Goal: Task Accomplishment & Management: Use online tool/utility

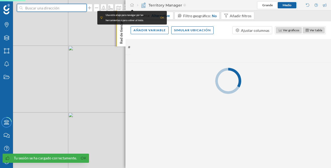
click at [60, 6] on input at bounding box center [52, 8] width 58 height 8
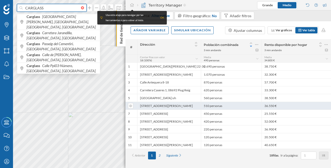
paste input "[STREET_ADDRESS][PERSON_NAME]"
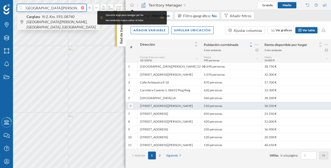
type input "CARGLASS N-2, Km, 593, 08740 [GEOGRAPHIC_DATA][PERSON_NAME], [GEOGRAPHIC_DATA]"
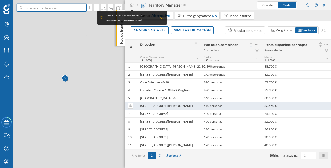
scroll to position [0, 0]
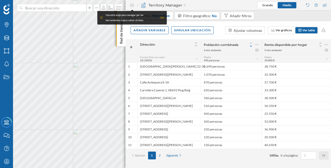
click at [121, 38] on p "Red de tiendas" at bounding box center [121, 30] width 5 height 25
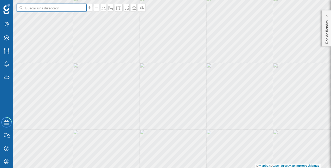
click at [72, 9] on input at bounding box center [52, 8] width 58 height 8
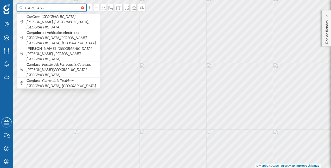
paste input "[STREET_ADDRESS][PERSON_NAME]"
type input "CARGLASS N-2, Km, 593, 08740 [GEOGRAPHIC_DATA][PERSON_NAME], [GEOGRAPHIC_DATA]"
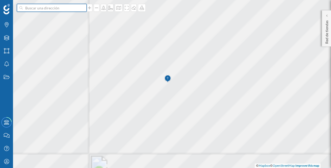
scroll to position [0, 0]
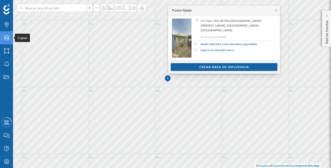
click at [6, 35] on div "Capas" at bounding box center [6, 37] width 13 height 13
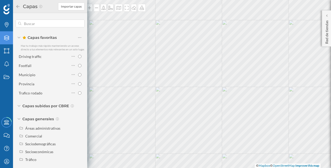
scroll to position [7, 0]
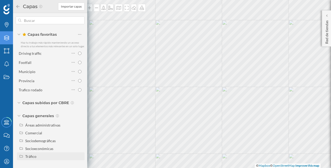
click at [33, 153] on div "Tráfico" at bounding box center [51, 156] width 68 height 8
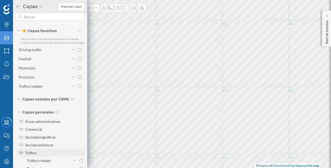
scroll to position [22, 0]
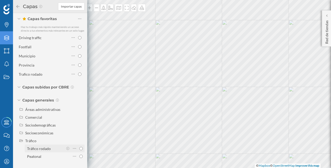
click at [35, 151] on div "Tráfico rodado" at bounding box center [45, 147] width 36 height 7
click at [79, 150] on input "Tráfico rodado" at bounding box center [80, 147] width 3 height 3
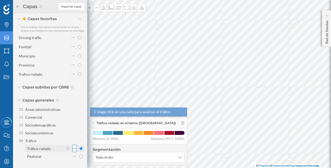
click at [74, 149] on icon at bounding box center [74, 147] width 3 height 5
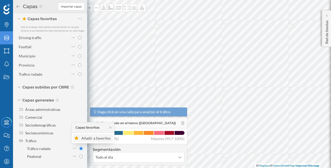
click at [89, 138] on div "Añadir a favoritos" at bounding box center [96, 137] width 30 height 5
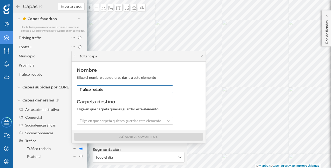
click at [107, 86] on input "Trafico rodado" at bounding box center [125, 89] width 96 height 8
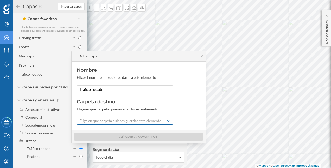
click at [113, 120] on span "Elige en que carpeta quieres guardar este elemento" at bounding box center [121, 120] width 82 height 5
click at [111, 128] on div "Capas favoritas" at bounding box center [124, 131] width 93 height 8
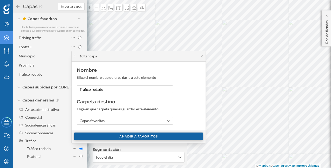
click at [119, 134] on div "Añadir a favoritos" at bounding box center [138, 136] width 129 height 8
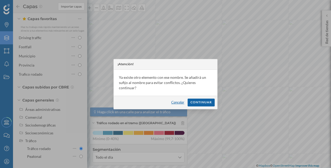
click at [183, 98] on div "Cancelar" at bounding box center [178, 102] width 20 height 8
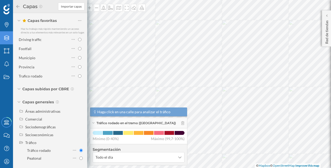
scroll to position [4, 0]
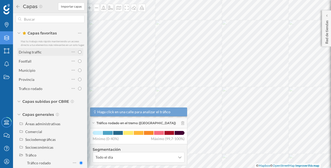
click at [44, 55] on div "Driving traffic" at bounding box center [44, 51] width 51 height 5
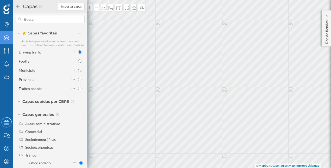
radio input "true"
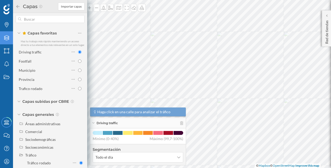
click at [18, 6] on icon at bounding box center [18, 7] width 5 height 4
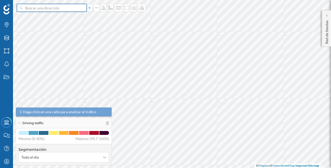
click at [32, 6] on input at bounding box center [52, 8] width 58 height 8
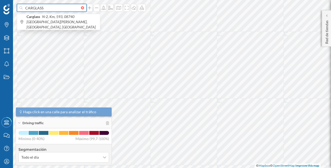
paste input "N-2, Km, 593, 08740 Sant Andreu de la Barca, Barcelona"
type input "CARGLASS N-2, Km, 593, 08740 Sant Andreu de la Barca, Barcelona"
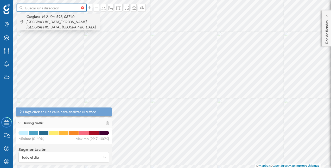
scroll to position [0, 0]
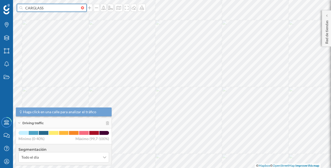
paste input "N-2, Km, 593, 08740 Sant Andreu de la Barca, Barcelona"
type input "CARGLASS N-2, Km, 593, 08740 Sant Andreu de la Barca, Barcelona"
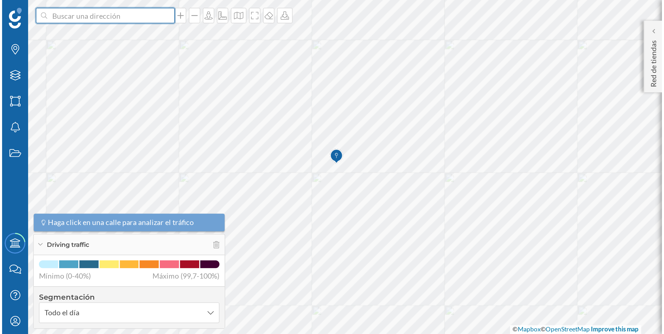
scroll to position [0, 0]
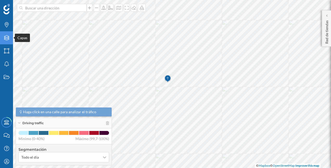
click at [7, 32] on div "Capas" at bounding box center [6, 37] width 13 height 13
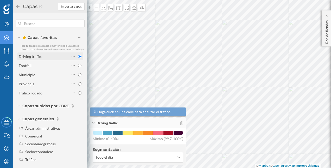
click at [42, 59] on div "Driving traffic" at bounding box center [44, 56] width 51 height 5
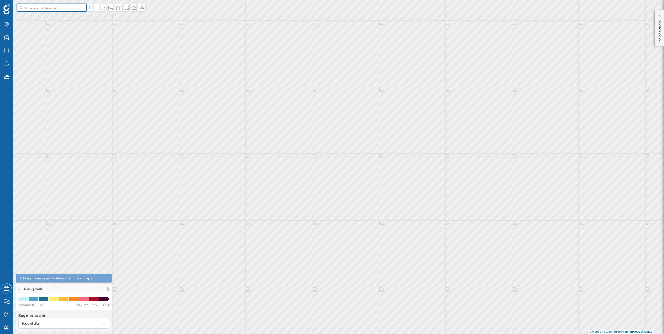
click at [55, 8] on input at bounding box center [52, 8] width 58 height 8
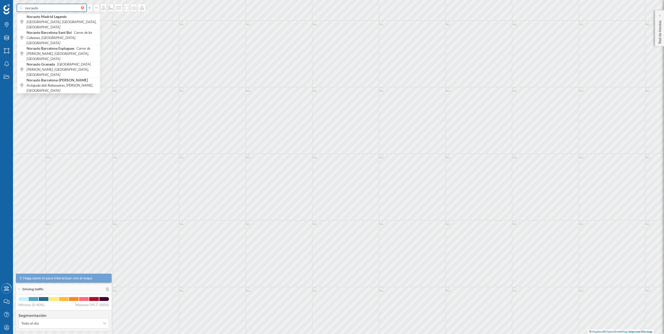
paste input "Ctra.De Manlleu, 82-85, 08500, Vic"
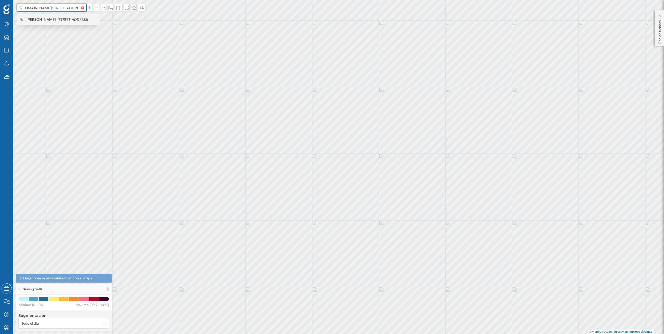
type input "norauto Ctra.De Manlleu, 82-85, 08500, Vic"
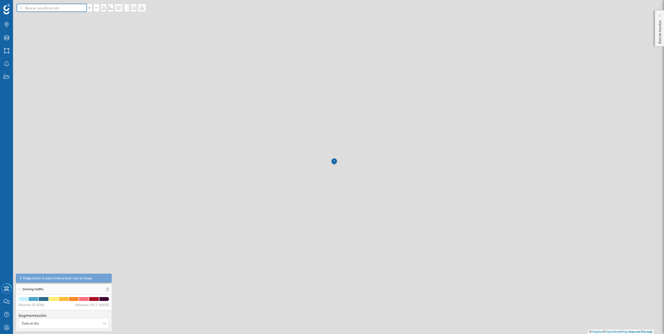
scroll to position [0, 0]
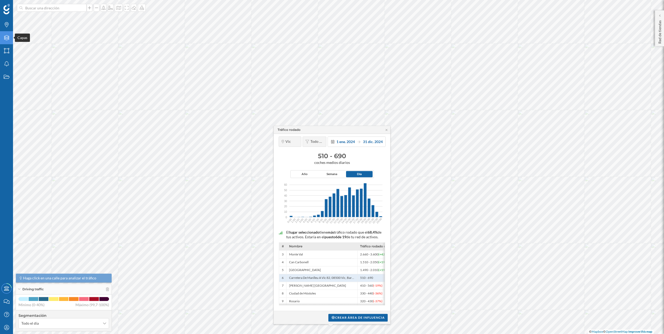
click at [8, 40] on icon at bounding box center [6, 37] width 5 height 5
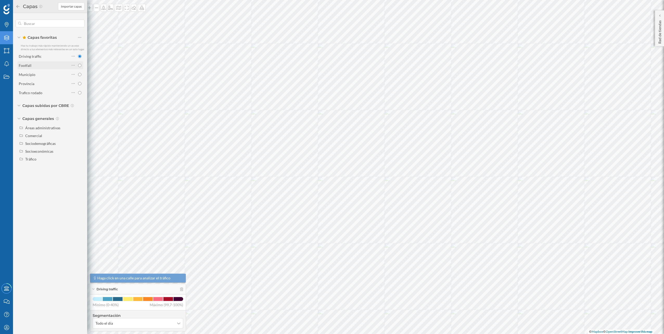
click at [38, 67] on div "Footfall" at bounding box center [44, 65] width 51 height 5
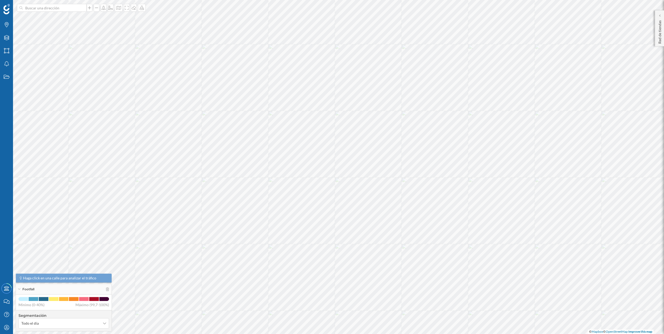
click at [37, 99] on div at bounding box center [37, 99] width 0 height 0
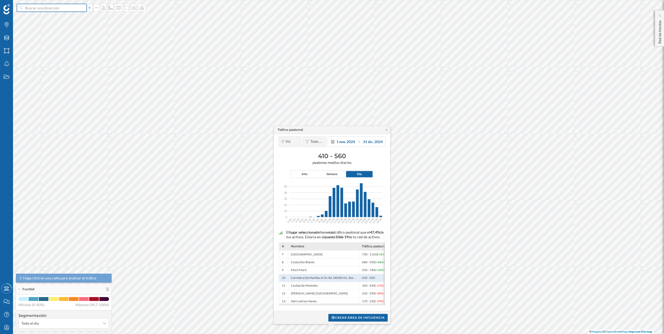
click at [65, 11] on input at bounding box center [52, 8] width 58 height 8
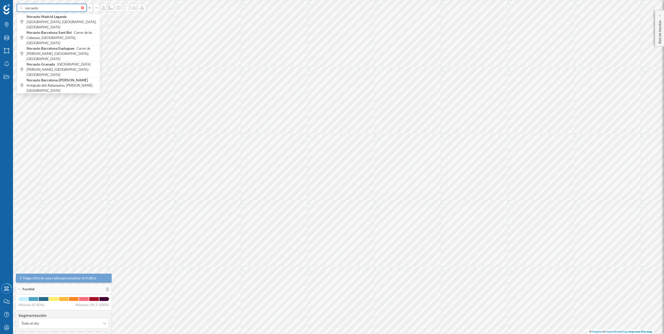
paste input "Av. dels Rabassaires, S/N, 08100 Mollet del Vallès, Barcelona"
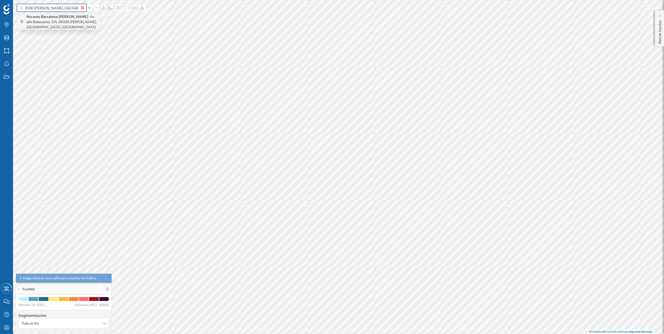
type input "norauto Av. dels Rabassaires, S/N, 08100 Mollet del Vallès, Barcelona"
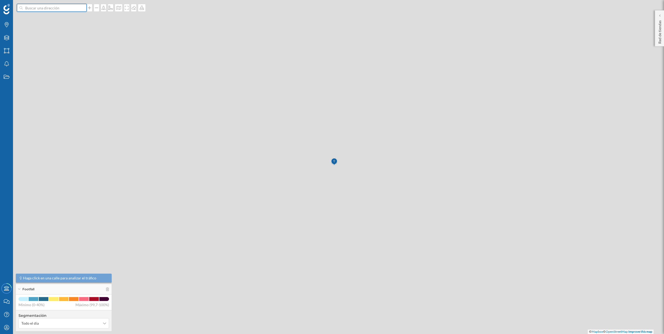
scroll to position [0, 0]
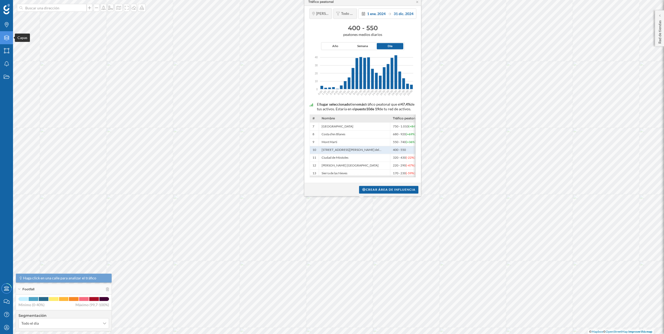
click at [4, 36] on icon "Capas" at bounding box center [6, 37] width 7 height 5
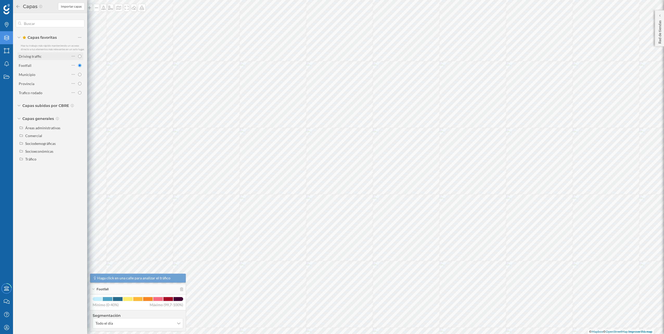
click at [50, 55] on div "Driving traffic" at bounding box center [44, 56] width 51 height 5
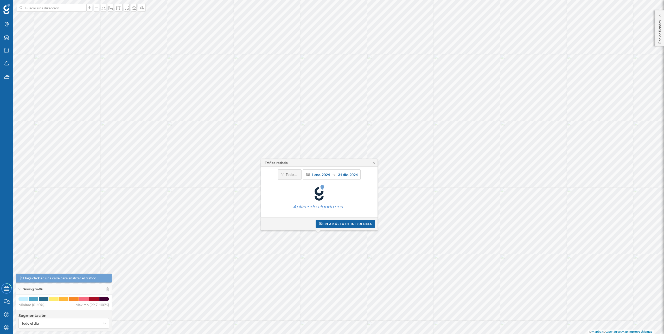
click at [7, 72] on div at bounding box center [7, 72] width 0 height 0
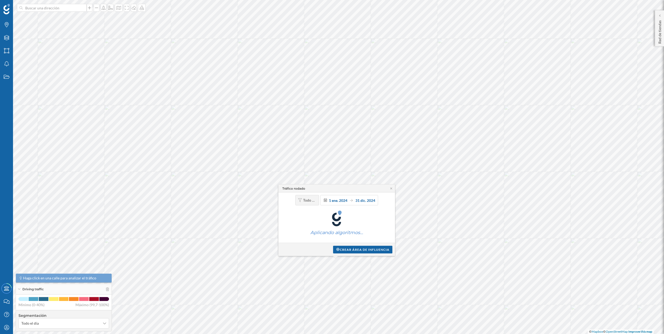
click at [5, 136] on div "Tráfico rodado Todo el día 1 ene. 2024 31 dic. 2024 Aplicando algoritmos… Crear…" at bounding box center [5, 136] width 0 height 0
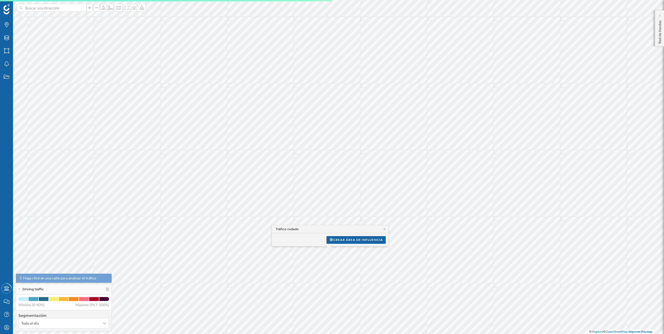
drag, startPoint x: 361, startPoint y: 196, endPoint x: 330, endPoint y: 237, distance: 51.7
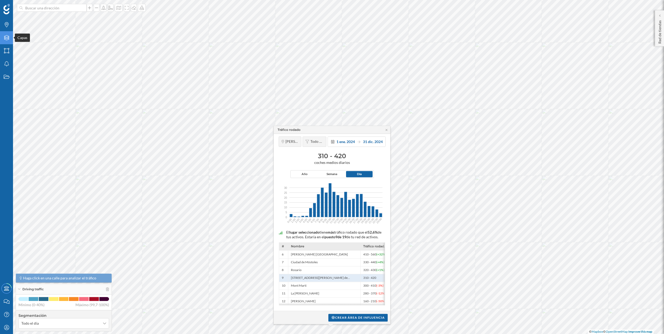
click at [4, 41] on div "Capas" at bounding box center [6, 37] width 13 height 13
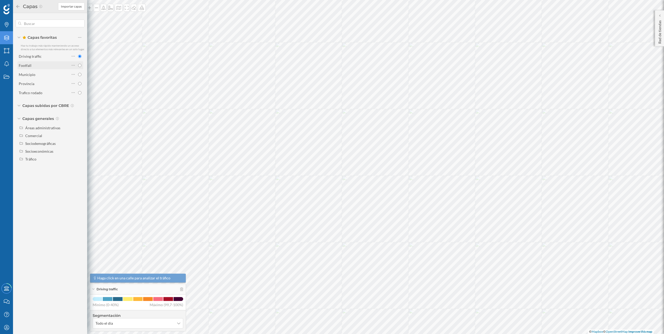
click at [60, 65] on div "Footfall" at bounding box center [44, 65] width 51 height 5
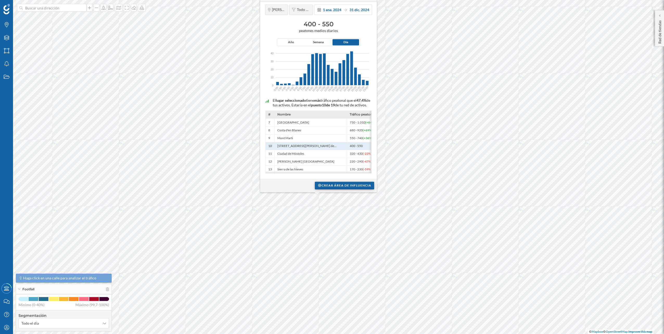
click at [331, 167] on div "Crear área de influencia" at bounding box center [344, 186] width 59 height 8
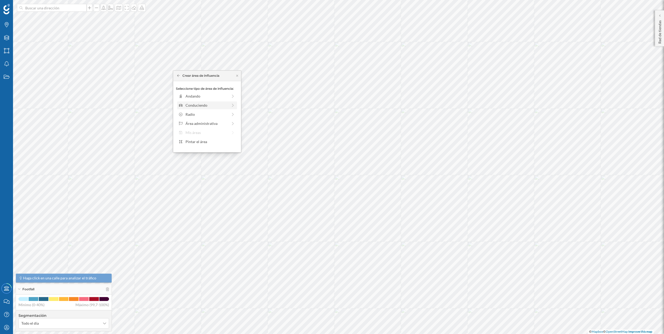
click at [210, 104] on div "Conduciendo" at bounding box center [206, 104] width 42 height 5
drag, startPoint x: 182, startPoint y: 103, endPoint x: 187, endPoint y: 102, distance: 5.3
click at [187, 102] on div at bounding box center [186, 103] width 5 height 5
click at [201, 142] on div "Crear área de influencia" at bounding box center [207, 142] width 62 height 8
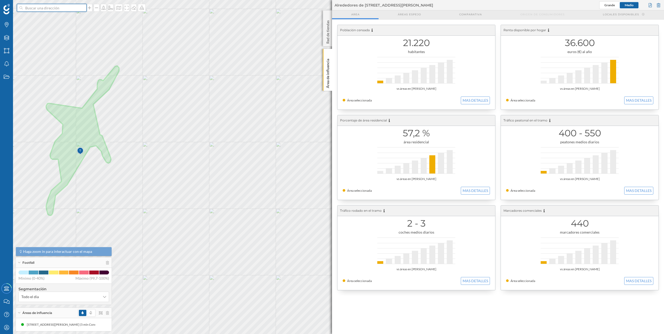
click at [66, 9] on input at bounding box center [52, 8] width 58 height 8
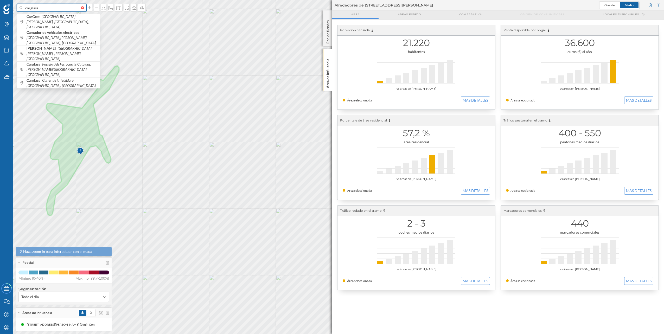
paste input "Carrer de Facundo Bacardí, 6, 08100 Mollet del Vallès, Barcelona"
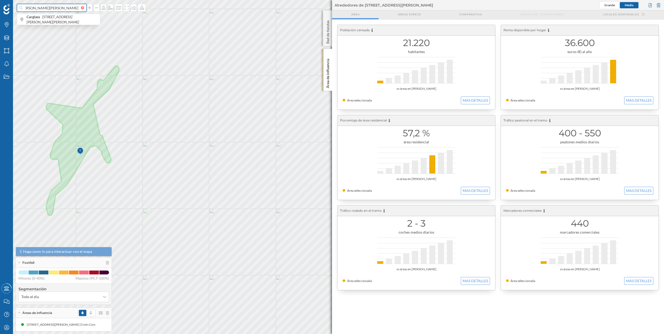
type input "carglass Carrer de Facundo Bacardí, 6, 08100 Mollet del Vallès, Barcelona"
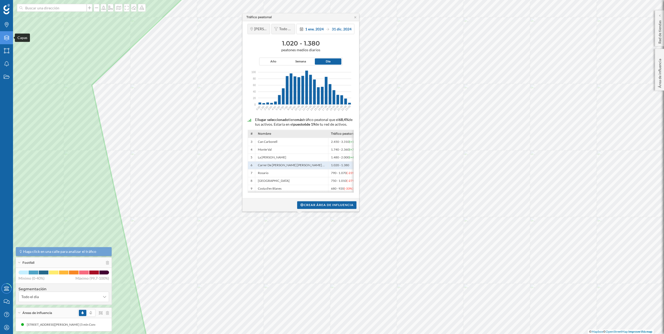
click at [7, 37] on icon "Capas" at bounding box center [6, 37] width 7 height 5
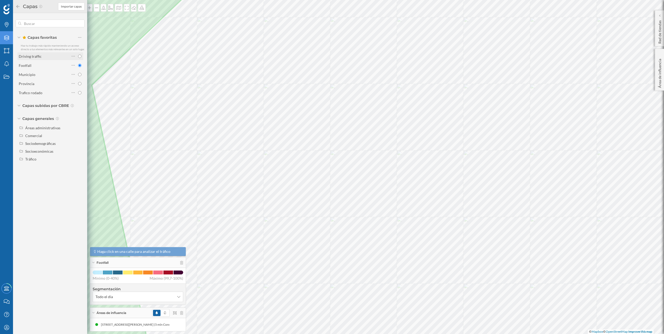
click at [47, 55] on div "Driving traffic" at bounding box center [44, 56] width 51 height 5
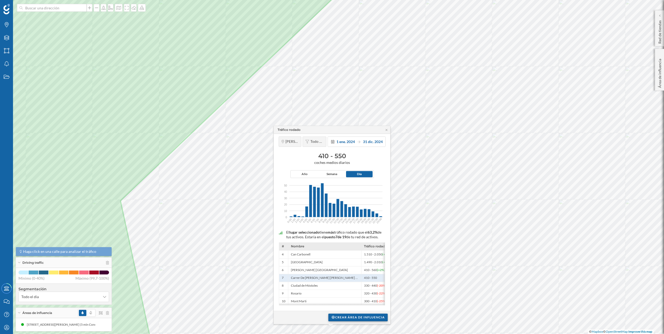
click at [331, 167] on div "Crear área de influencia" at bounding box center [357, 317] width 59 height 8
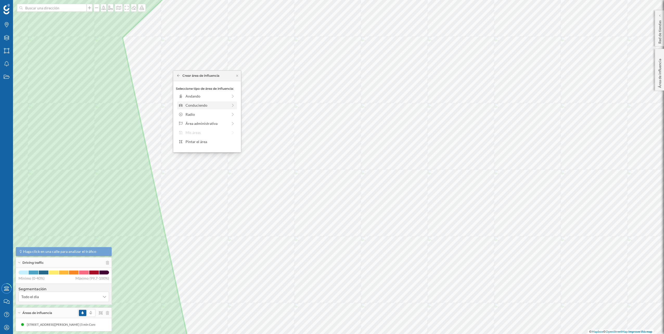
click at [212, 105] on div "Conduciendo" at bounding box center [206, 104] width 42 height 5
drag, startPoint x: 186, startPoint y: 102, endPoint x: 189, endPoint y: 101, distance: 2.7
click at [189, 101] on div at bounding box center [188, 103] width 5 height 5
click at [210, 140] on div "Crear área de influencia" at bounding box center [207, 142] width 62 height 8
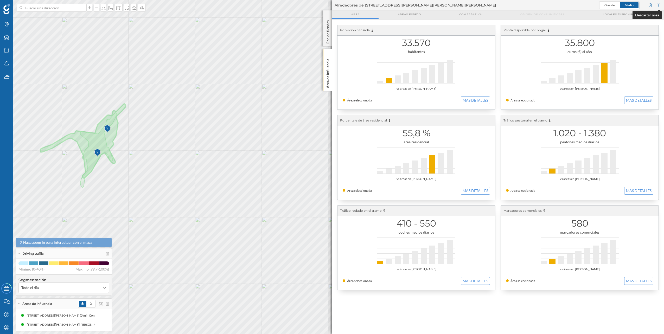
click at [331, 6] on div at bounding box center [659, 5] width 6 height 8
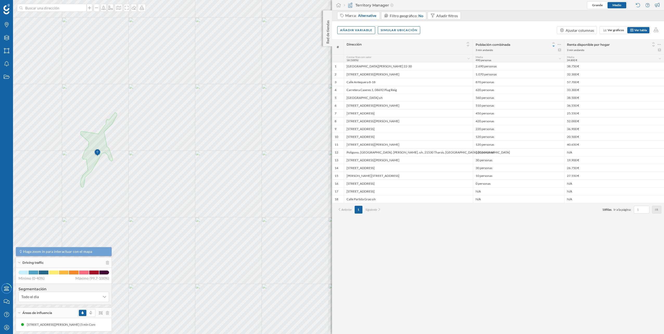
click at [331, 167] on div "# Dirección Población combinada 3 min andando Renta disponible por hogar 3 min …" at bounding box center [498, 186] width 332 height 295
click at [107, 167] on icon at bounding box center [107, 313] width 3 height 4
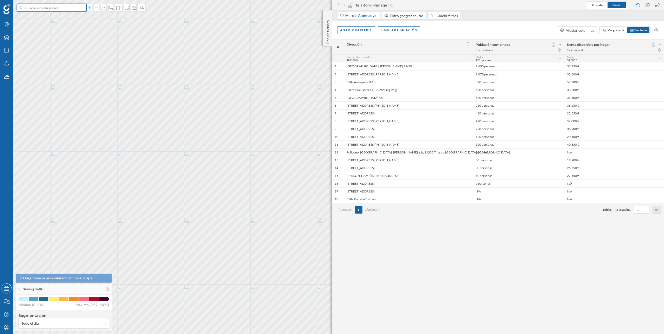
click at [59, 10] on input at bounding box center [52, 8] width 58 height 8
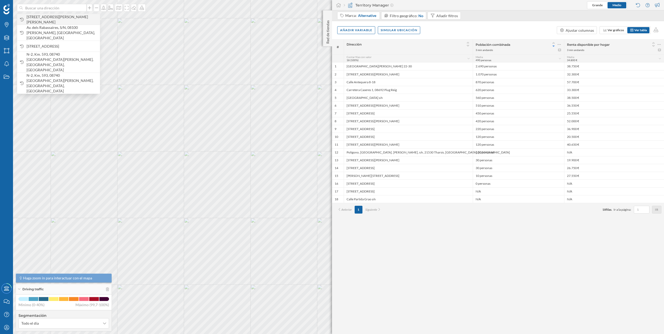
click at [64, 15] on span "[STREET_ADDRESS][PERSON_NAME]" at bounding box center [62, 19] width 71 height 10
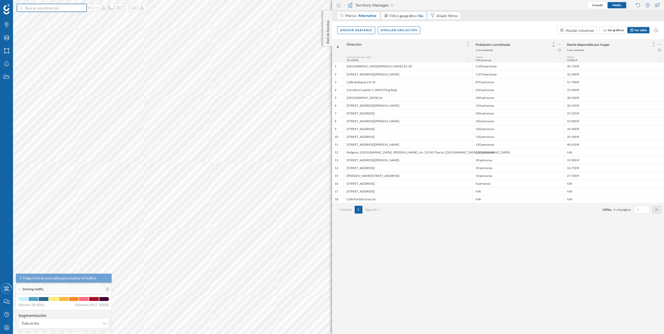
click at [70, 8] on input at bounding box center [52, 8] width 58 height 8
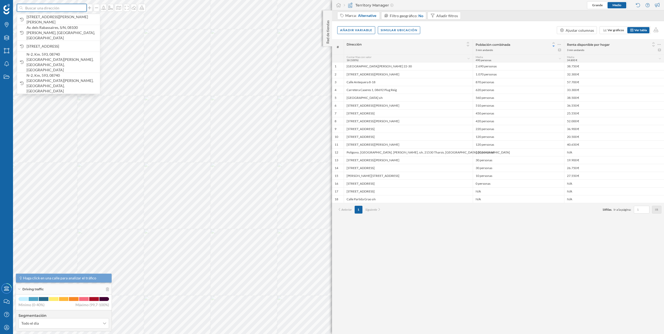
type input "x"
paste input
paste input "Carrer de Facundo Bacardí, 6, 08100 Mollet del Vallès, Barcelona"
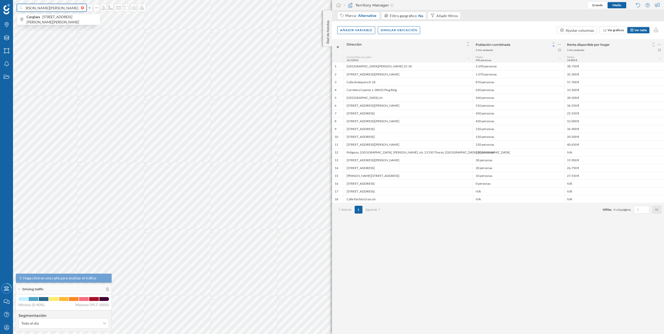
type input "carglass Carrer de Facundo Bacardí, 6, 08100 Mollet del Vallès, Barcelona"
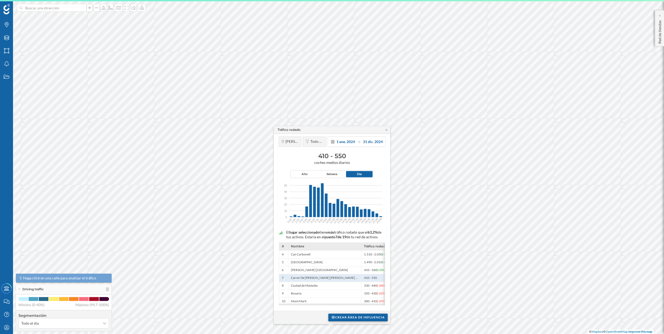
click at [331, 167] on div "Crear área de influencia" at bounding box center [357, 317] width 59 height 8
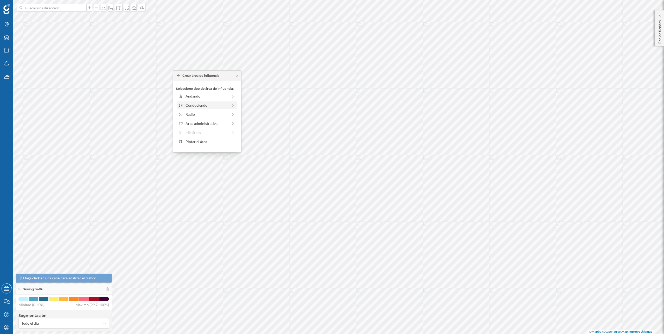
click at [212, 104] on div "Conduciendo" at bounding box center [206, 104] width 42 height 5
drag, startPoint x: 184, startPoint y: 104, endPoint x: 188, endPoint y: 104, distance: 3.6
click at [188, 104] on div at bounding box center [187, 103] width 5 height 5
click at [205, 143] on div "Crear área de influencia" at bounding box center [207, 142] width 62 height 8
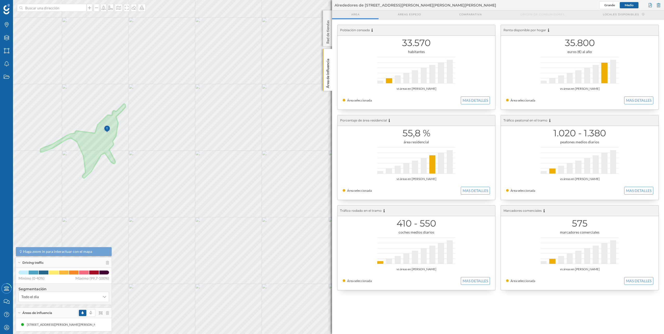
click at [331, 4] on div "Grande Medio" at bounding box center [630, 5] width 62 height 8
click at [331, 5] on div at bounding box center [659, 5] width 6 height 8
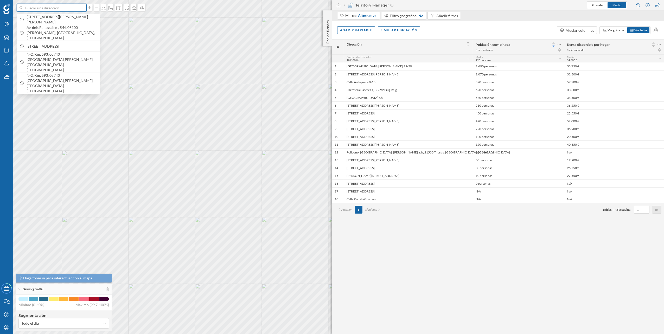
click at [68, 8] on input at bounding box center [52, 8] width 58 height 8
paste input "Pol. Ind. Pla D´en Boet, 44, Carrer Carrasco i Formiguera, 42, 08302 Mataró"
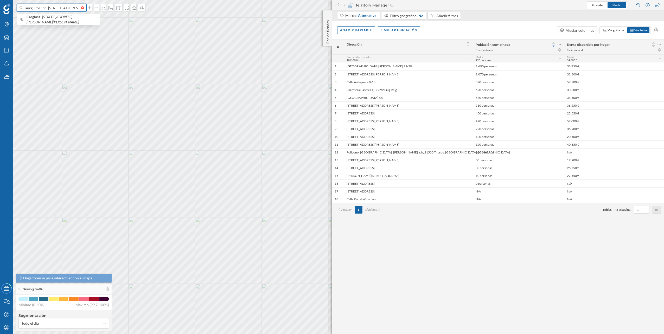
scroll to position [0, 76]
type input "aurgi Pol. Ind. Pla D´en Boet, 44, Carrer Carrasco i Formiguera, 42, 08302 Mata…"
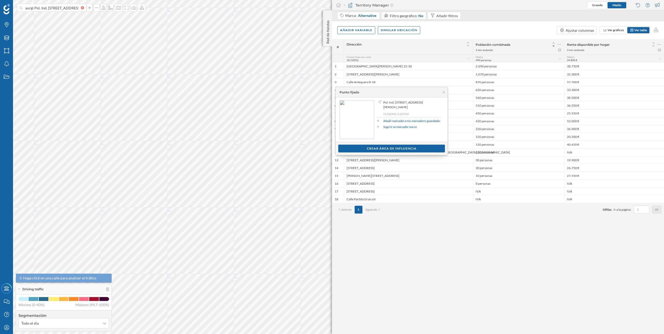
scroll to position [0, 76]
type input "aurgi Pol. Ind. [STREET_ADDRESS][PERSON_NAME]"
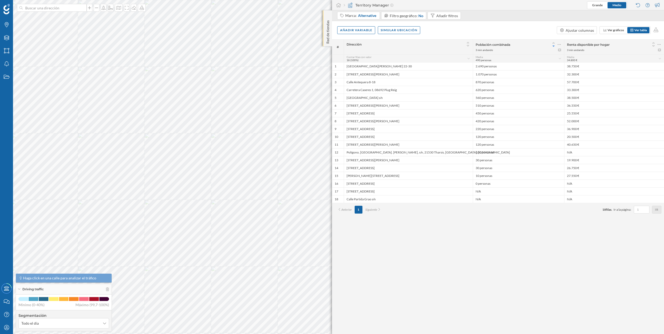
click at [328, 22] on p "Red de tiendas" at bounding box center [327, 30] width 5 height 25
click at [331, 28] on div "Red de tiendas" at bounding box center [327, 28] width 9 height 36
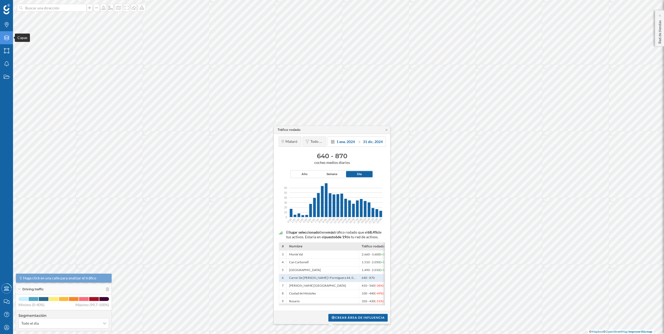
click at [5, 36] on icon "Capas" at bounding box center [6, 37] width 7 height 5
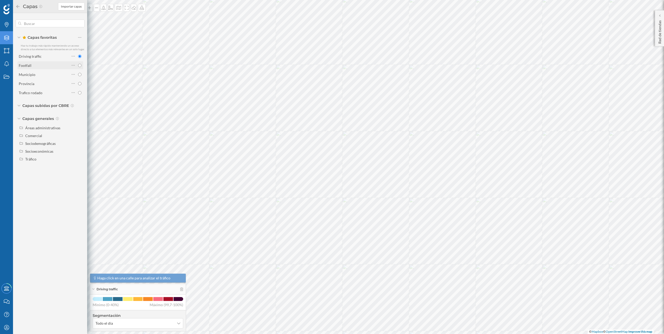
click at [49, 65] on div "Footfall" at bounding box center [44, 65] width 51 height 5
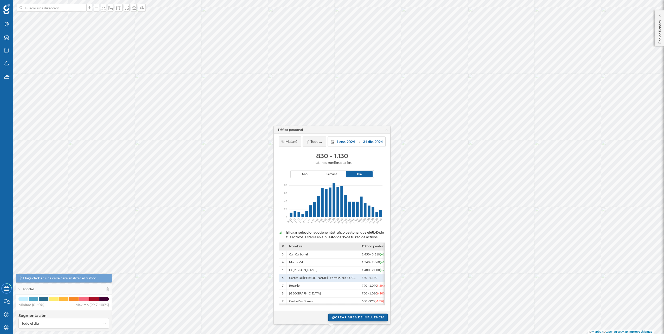
click at [368, 315] on div "Crear área de influencia" at bounding box center [357, 317] width 59 height 8
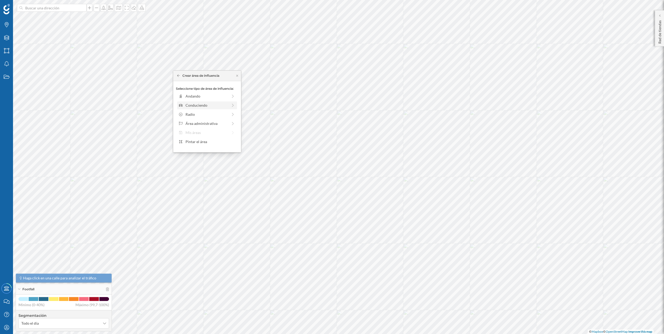
click at [205, 103] on div "Conduciendo" at bounding box center [206, 104] width 42 height 5
click at [189, 103] on div "0 min. 3 min. 5 min. 7 min. 10 min. 12 min. 15 min. 20 min. 30 min. 45 min. 50 …" at bounding box center [207, 103] width 58 height 1
click at [210, 142] on div "Crear área de influencia" at bounding box center [207, 142] width 62 height 8
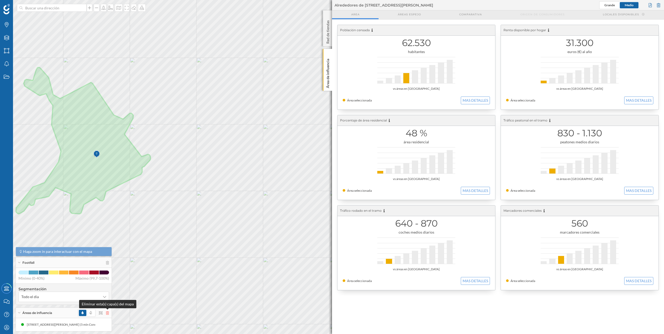
click at [109, 312] on icon at bounding box center [107, 313] width 3 height 4
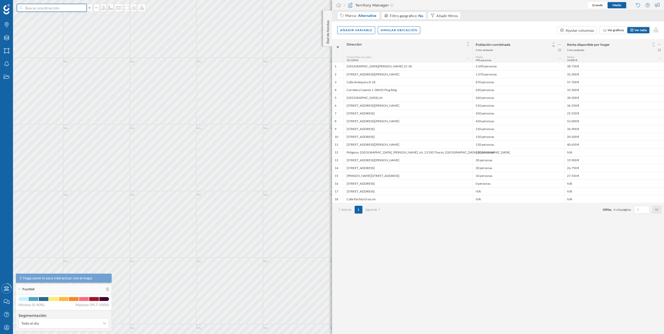
click at [59, 9] on input at bounding box center [52, 8] width 58 height 8
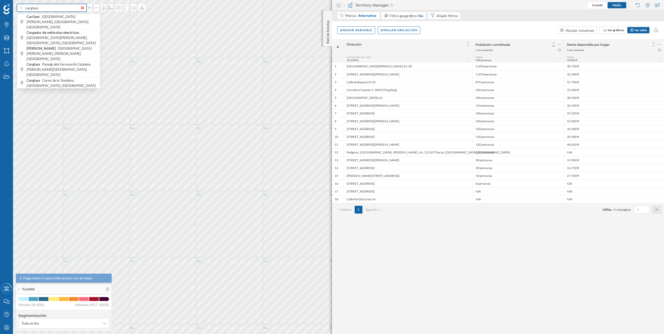
paste input "Carrer de la Teixidora, 9, 08302 Mataró, Barcelona"
type input "carglass Carrer de la Teixidora, 9, 08302 Mataró, Barcelona"
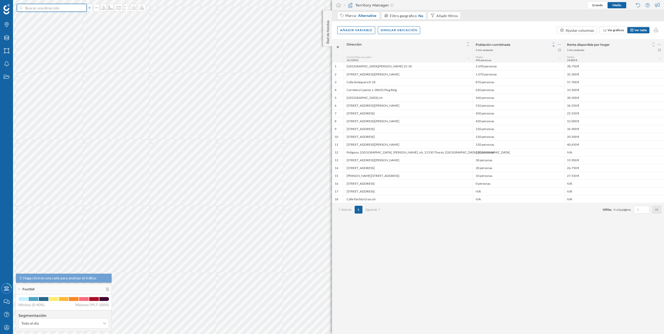
click at [66, 8] on input at bounding box center [52, 8] width 58 height 8
paste input "Carrer de la Teixidora, 9, 08302 Mataró, Barcelona"
type input "Carrer de la Teixidora, 9, 08302 Mataró, Barcelona carglass"
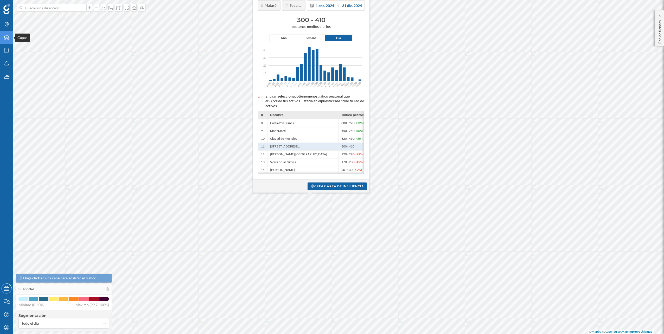
click at [4, 38] on icon "Capas" at bounding box center [6, 37] width 7 height 5
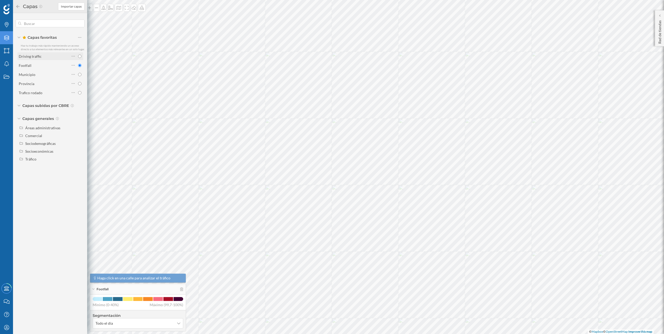
click at [79, 57] on input "radio" at bounding box center [79, 56] width 3 height 3
radio input "true"
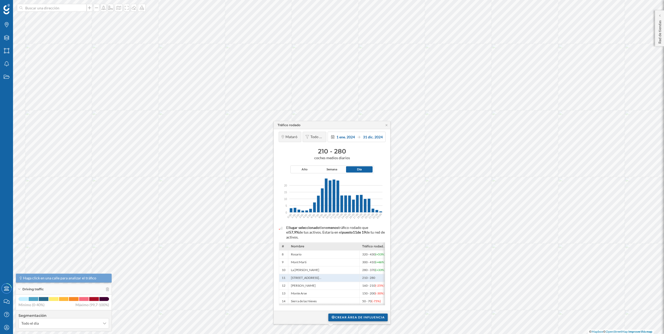
click at [351, 319] on div "Crear área de influencia" at bounding box center [357, 317] width 59 height 8
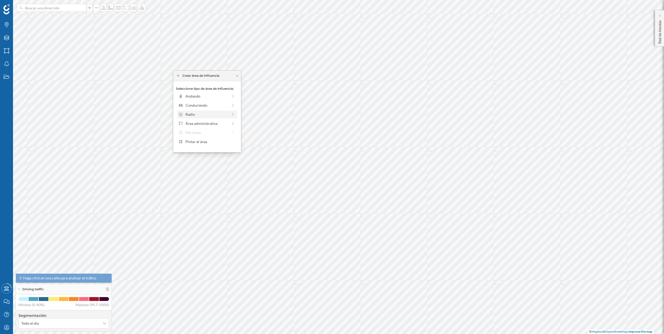
click at [209, 111] on div "Radio" at bounding box center [207, 115] width 60 height 8
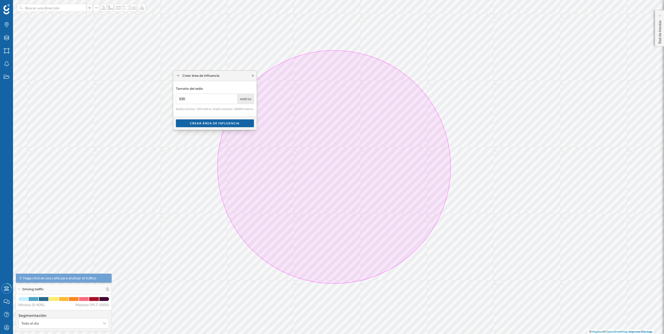
click at [253, 74] on icon at bounding box center [253, 75] width 4 height 3
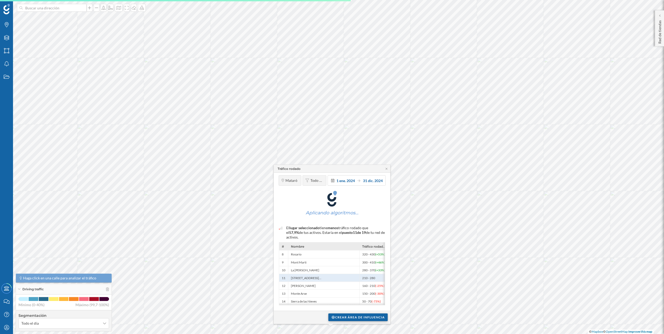
click at [346, 318] on div "Crear área de influencia" at bounding box center [357, 317] width 59 height 8
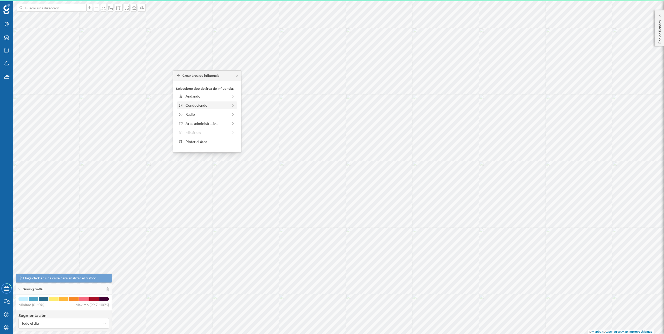
click at [208, 106] on div "Conduciendo" at bounding box center [206, 104] width 42 height 5
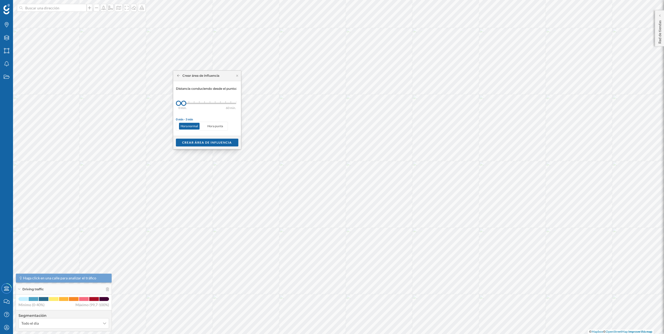
click at [190, 104] on div "0 min. 3 min. 5 min. 7 min. 10 min. 12 min. 15 min. 20 min. 30 min. 45 min. 50 …" at bounding box center [207, 103] width 58 height 1
click at [210, 142] on div "Crear área de influencia" at bounding box center [207, 142] width 62 height 8
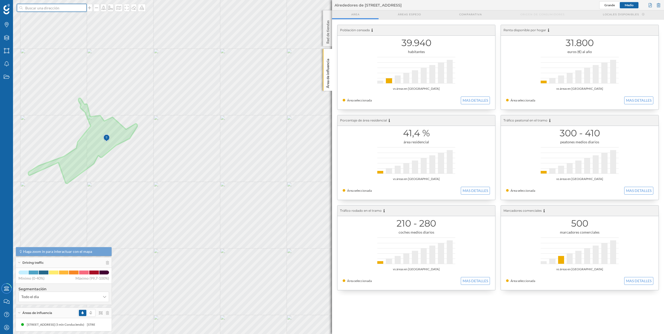
click at [73, 9] on input at bounding box center [52, 8] width 58 height 8
paste input "Carrer Estrasburg, 5, 08304 Mataró, Barcelona"
type input "Carrer Estrasburg, 5, 08304 Mataró, Barcelona"
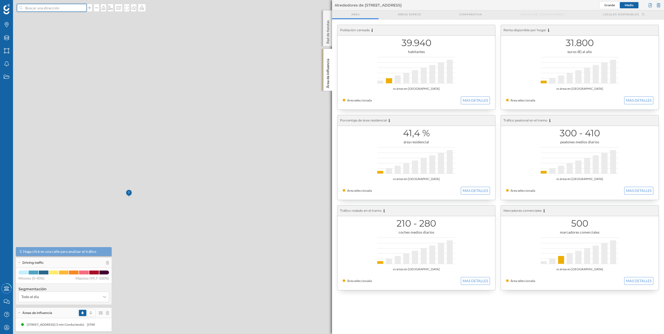
scroll to position [0, 0]
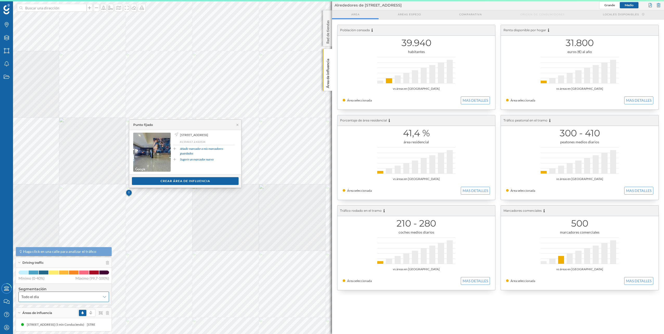
click at [107, 315] on div at bounding box center [93, 313] width 31 height 8
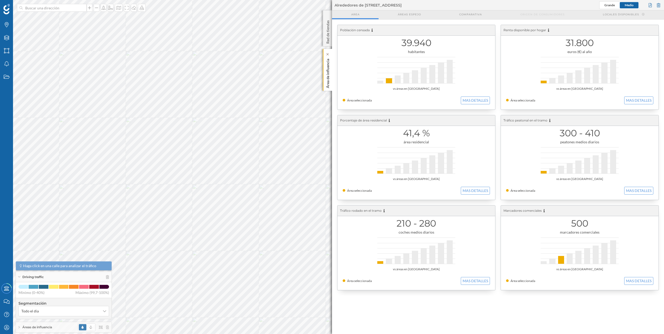
click at [330, 67] on p "Área de influencia" at bounding box center [327, 72] width 5 height 31
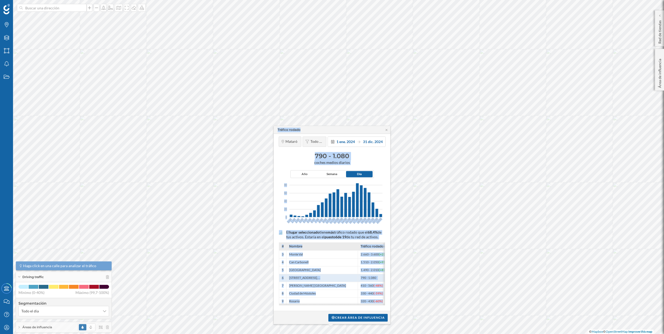
click at [115, 79] on div "Tráfico rodado Mataró Todo el día 1 ene. 2024 31 dic. 2024 790 - 1.080 coches m…" at bounding box center [115, 79] width 0 height 0
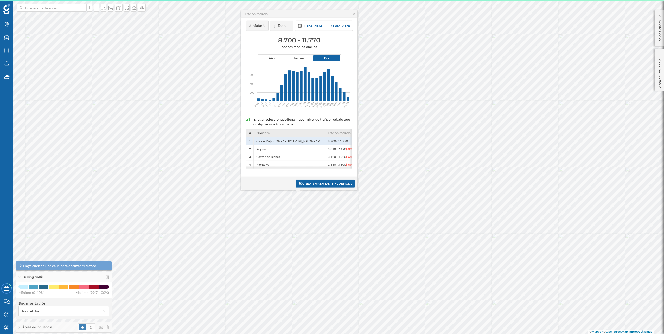
click at [308, 38] on h3 "8.700 - 11.770" at bounding box center [298, 40] width 111 height 8
click at [309, 38] on h3 "8.700 - 11.770" at bounding box center [298, 40] width 111 height 8
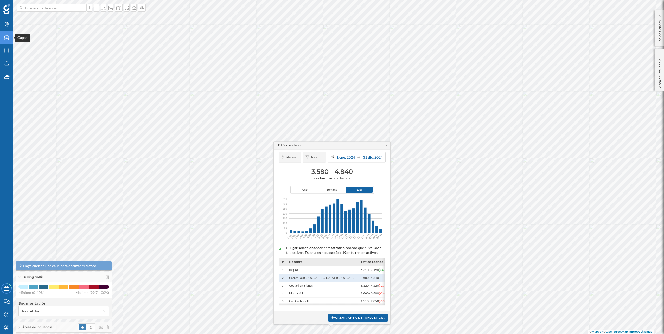
click at [5, 36] on icon "Capas" at bounding box center [6, 37] width 7 height 5
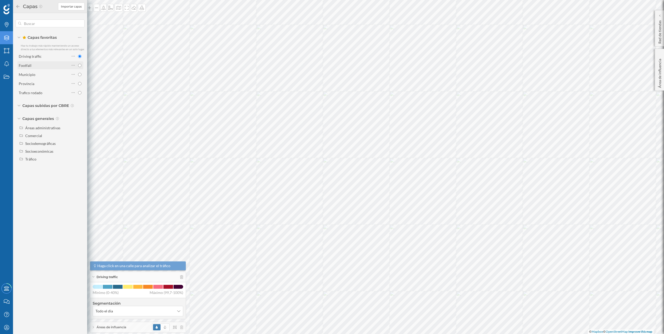
click at [49, 69] on div "Footfall" at bounding box center [50, 65] width 66 height 8
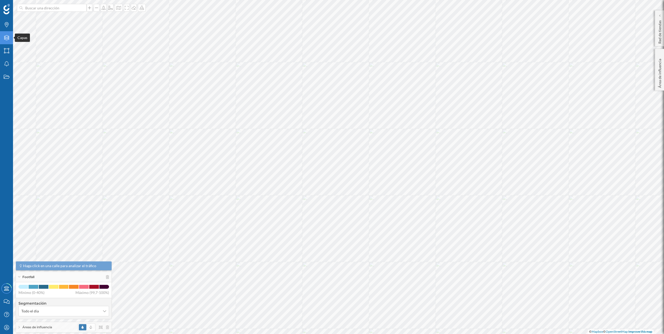
click at [1, 41] on div "Capas" at bounding box center [6, 37] width 13 height 13
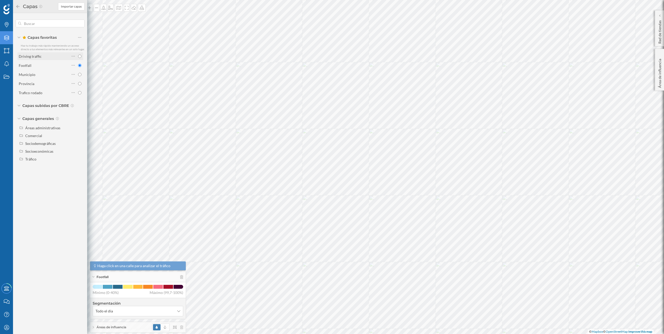
click at [46, 57] on div "Driving traffic" at bounding box center [44, 56] width 51 height 5
click at [9, 34] on div "Capas" at bounding box center [6, 37] width 13 height 13
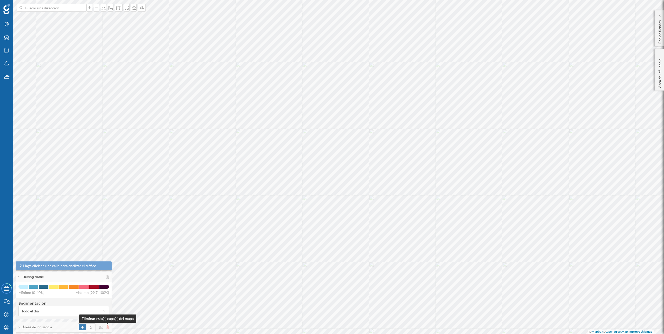
click at [108, 328] on icon at bounding box center [107, 327] width 3 height 4
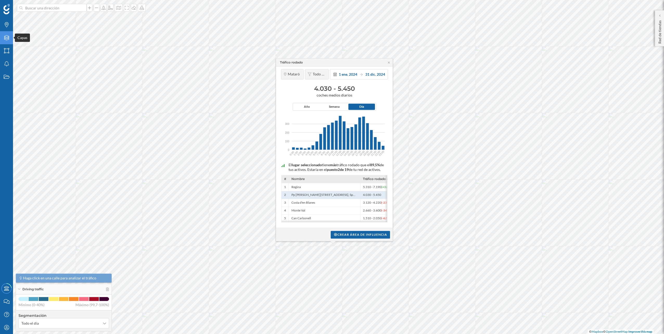
click at [6, 40] on icon at bounding box center [6, 37] width 5 height 5
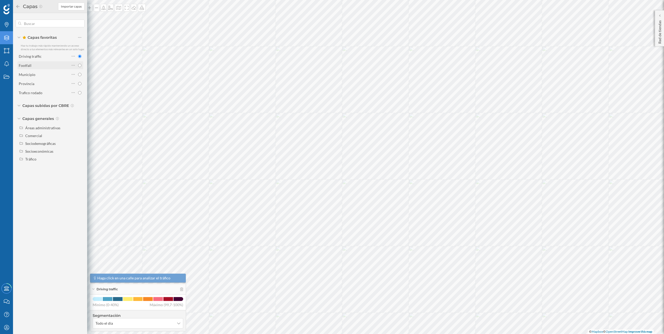
click at [49, 61] on div "Footfall" at bounding box center [50, 65] width 66 height 8
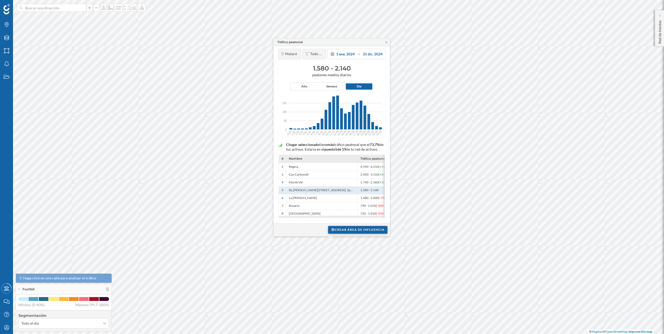
click at [374, 228] on div "Crear área de influencia" at bounding box center [357, 230] width 59 height 8
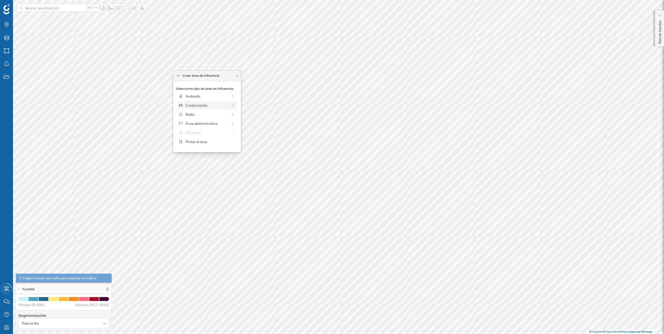
click at [215, 106] on div "Conduciendo" at bounding box center [206, 104] width 42 height 5
click at [189, 102] on div at bounding box center [189, 102] width 1 height 2
click at [204, 142] on div "Crear área de influencia" at bounding box center [207, 142] width 62 height 8
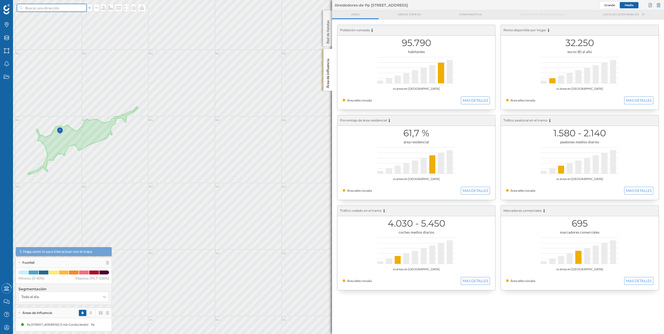
click at [68, 8] on input at bounding box center [52, 8] width 58 height 8
paste input "[STREET_ADDRESS]"
type input "[STREET_ADDRESS] aurgi"
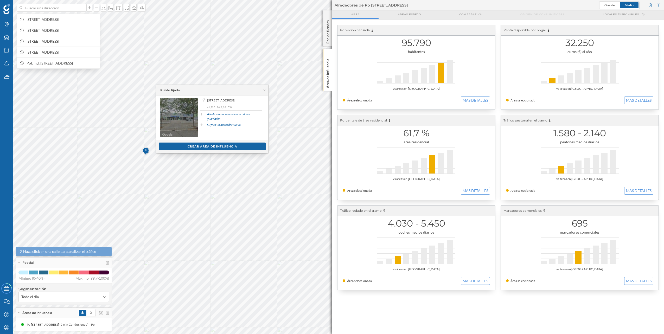
click at [183, 120] on span "Ir a Street View" at bounding box center [181, 117] width 25 height 5
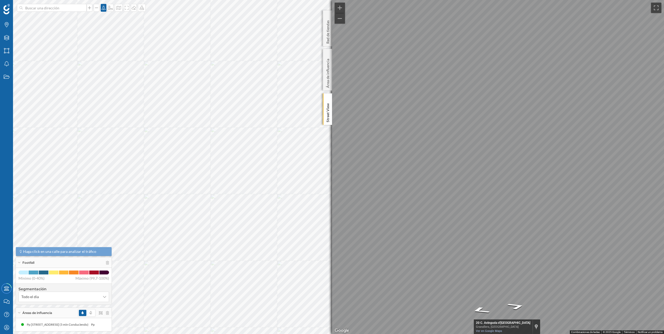
click at [664, 148] on html "Marcas Capas Áreas Notificaciones Estados Academy Contacta con nosotros Centro …" at bounding box center [332, 167] width 664 height 334
click at [654, 7] on button "Cambiar a la vista en pantalla completa" at bounding box center [656, 8] width 10 height 10
click at [106, 311] on icon at bounding box center [107, 313] width 3 height 4
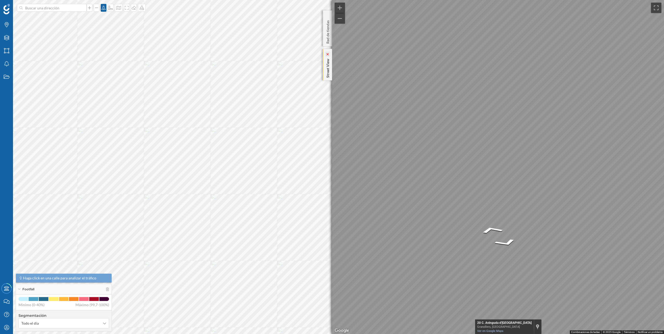
click at [330, 56] on icon at bounding box center [327, 54] width 5 height 5
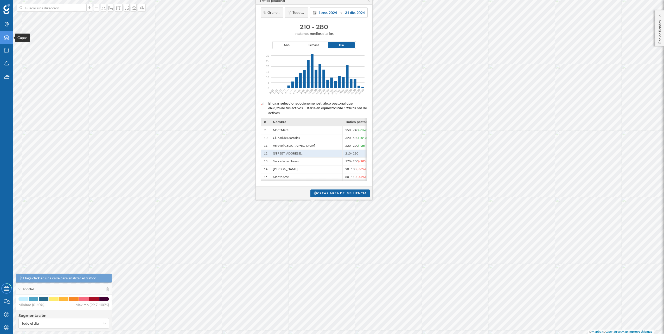
click at [9, 34] on div "Capas" at bounding box center [6, 37] width 13 height 13
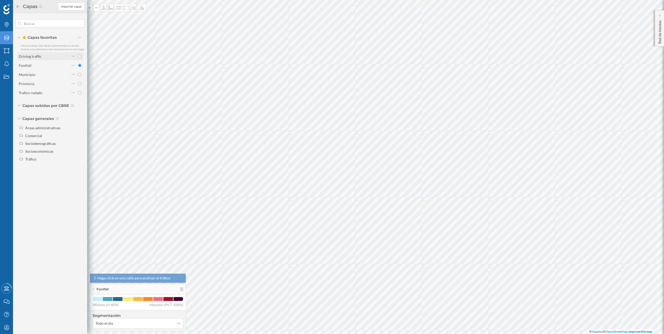
click at [58, 55] on div "Driving traffic" at bounding box center [44, 56] width 51 height 5
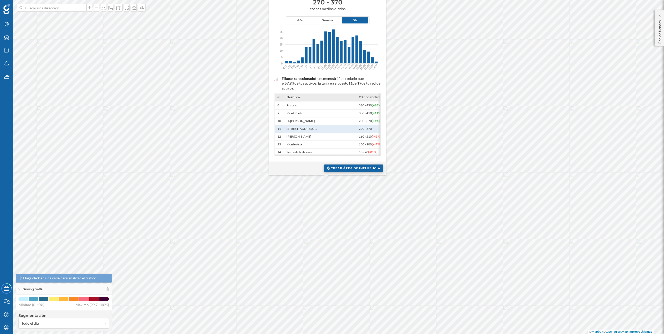
click at [344, 166] on div "Crear área de influencia" at bounding box center [353, 168] width 59 height 8
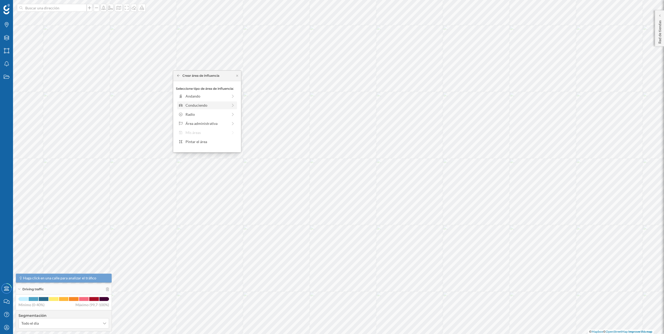
click at [213, 106] on div "Conduciendo" at bounding box center [206, 104] width 42 height 5
click at [194, 103] on div "0 min. 3 min. 5 min. 7 min. 10 min. 12 min. 15 min. 20 min. 30 min. 45 min. 50 …" at bounding box center [207, 103] width 58 height 1
click at [190, 103] on div at bounding box center [186, 103] width 16 height 1
click at [205, 145] on div "Crear área de influencia" at bounding box center [207, 142] width 62 height 8
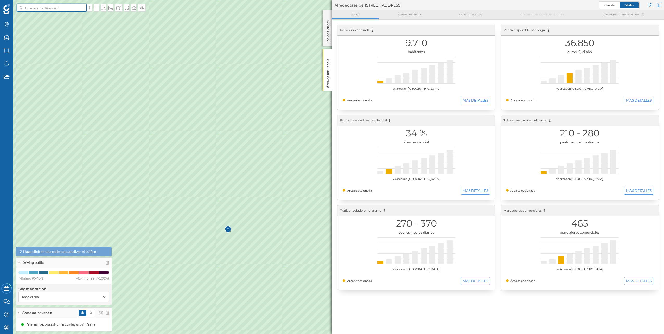
click at [49, 10] on input at bounding box center [52, 8] width 58 height 8
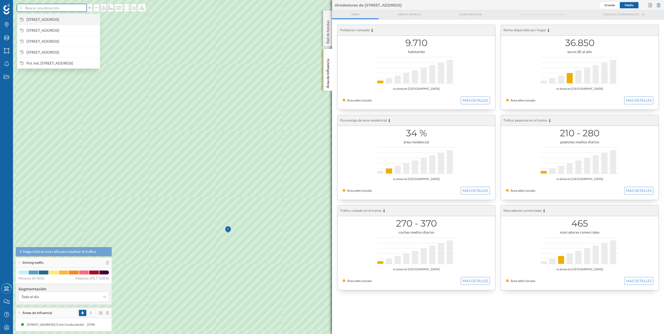
paste input "[STREET_ADDRESS]"
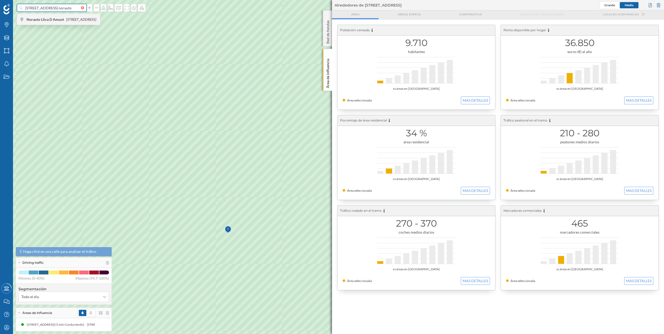
type input "[STREET_ADDRESS] norauto"
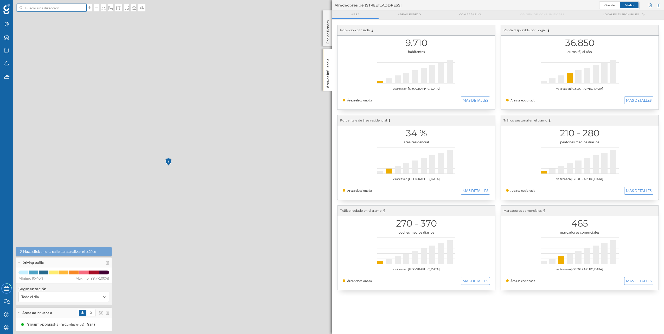
scroll to position [0, 0]
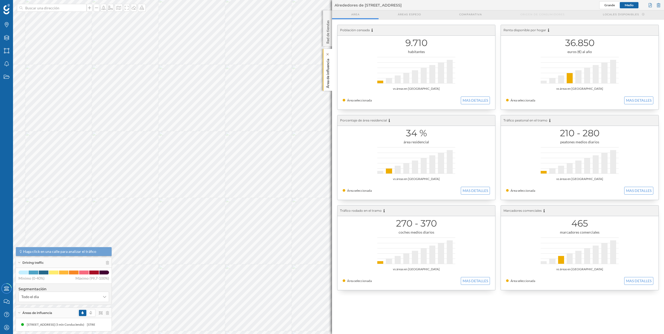
click at [328, 61] on p "Área de influencia" at bounding box center [327, 72] width 5 height 31
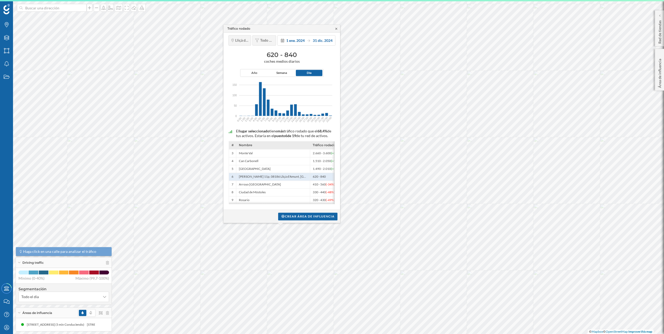
click at [336, 27] on icon at bounding box center [336, 28] width 4 height 3
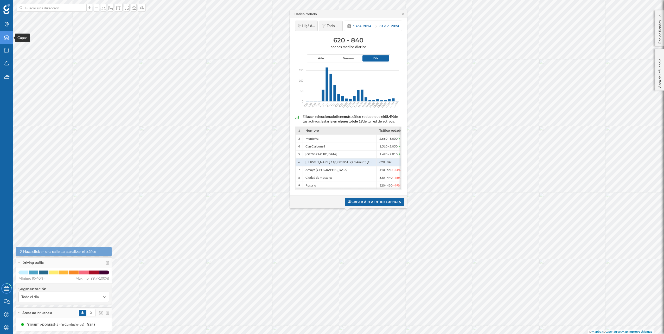
click at [6, 32] on div "Capas" at bounding box center [6, 37] width 13 height 13
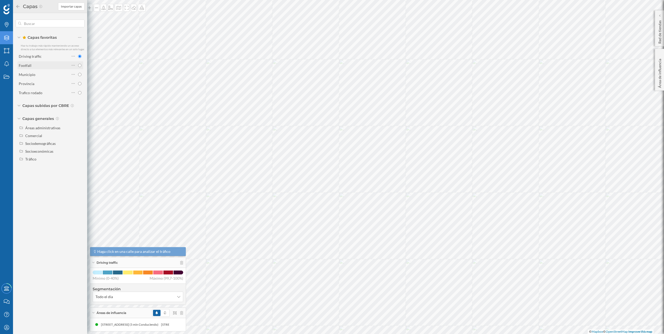
click at [62, 68] on div "Footfall" at bounding box center [44, 65] width 51 height 5
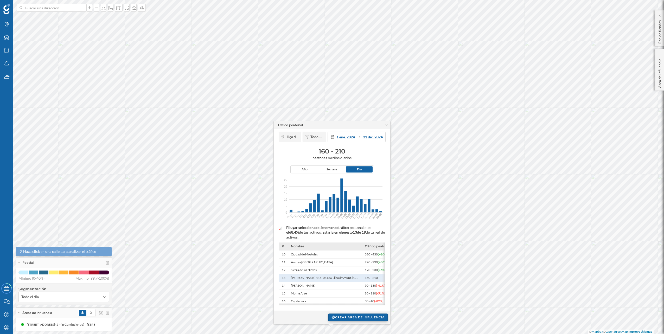
click at [362, 319] on div "Crear área de influencia" at bounding box center [357, 317] width 59 height 8
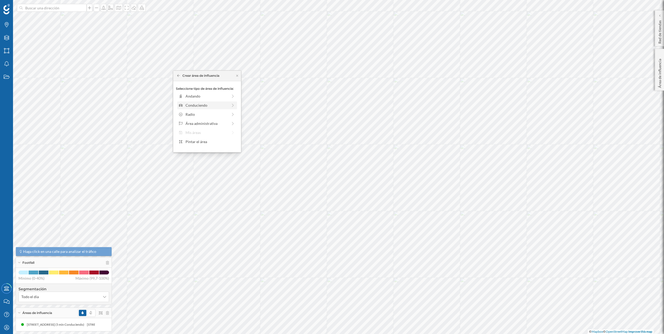
click at [208, 105] on div "Conduciendo" at bounding box center [206, 104] width 42 height 5
click at [191, 102] on div "0 min. 3 min. 5 min. 7 min. 10 min. 12 min. 15 min. 20 min. 30 min. 45 min. 50 …" at bounding box center [207, 103] width 58 height 7
click at [199, 142] on div "Crear área de influencia" at bounding box center [207, 142] width 62 height 8
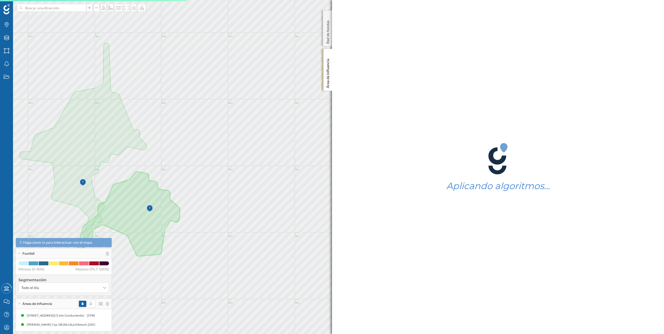
click at [151, 208] on img at bounding box center [149, 208] width 7 height 10
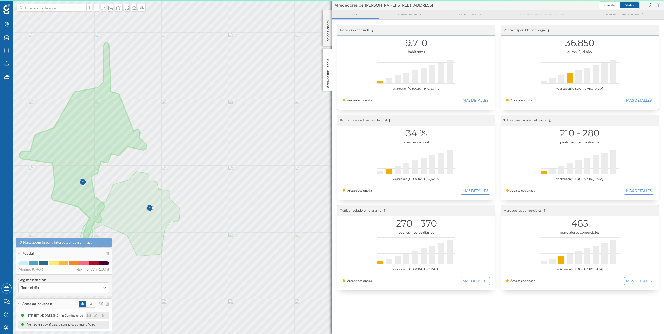
click at [102, 316] on icon at bounding box center [103, 316] width 3 height 4
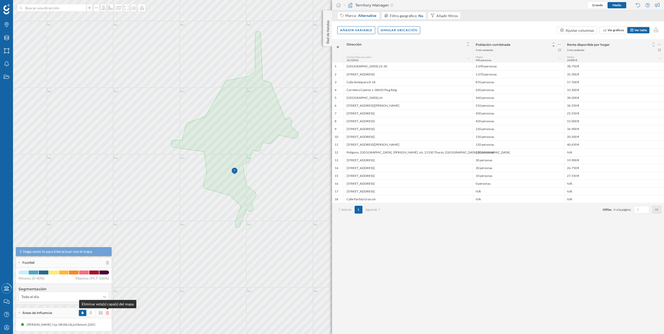
click at [107, 313] on icon at bounding box center [107, 313] width 3 height 4
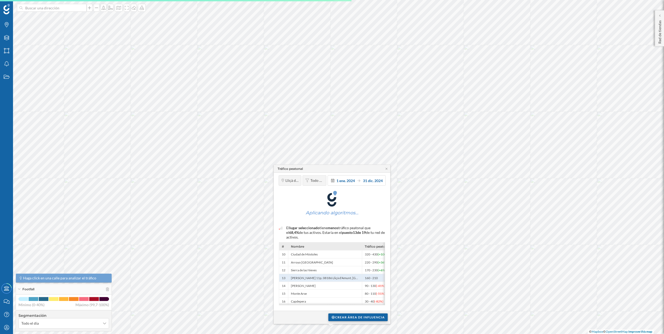
click at [354, 314] on div "Crear área de influencia" at bounding box center [357, 317] width 59 height 8
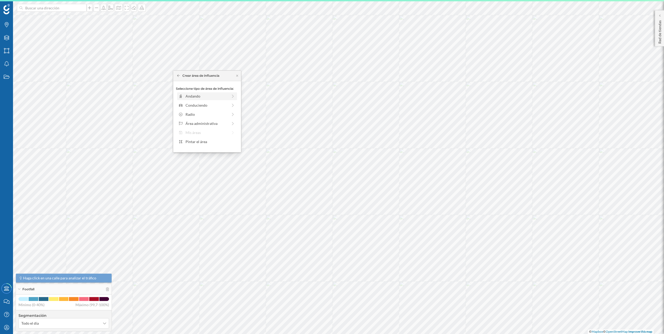
click at [192, 100] on div "Andando" at bounding box center [207, 96] width 60 height 8
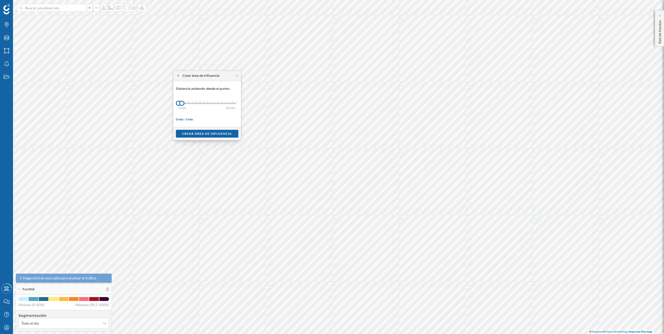
click at [178, 79] on div "Crear área de influencia" at bounding box center [207, 76] width 68 height 10
click at [178, 77] on div "Crear área de influencia" at bounding box center [198, 75] width 42 height 5
click at [178, 73] on div "Crear área de influencia" at bounding box center [198, 75] width 42 height 5
click at [179, 76] on icon at bounding box center [178, 75] width 3 height 3
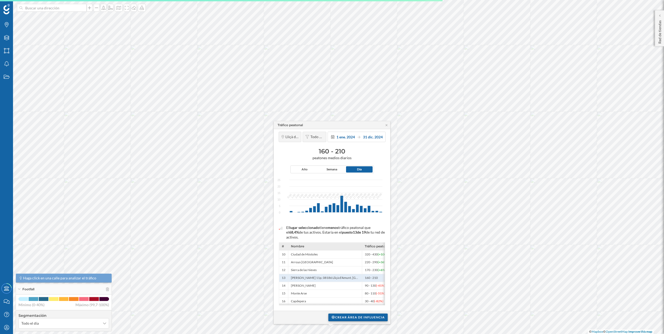
click at [344, 315] on div "Crear área de influencia" at bounding box center [357, 317] width 59 height 8
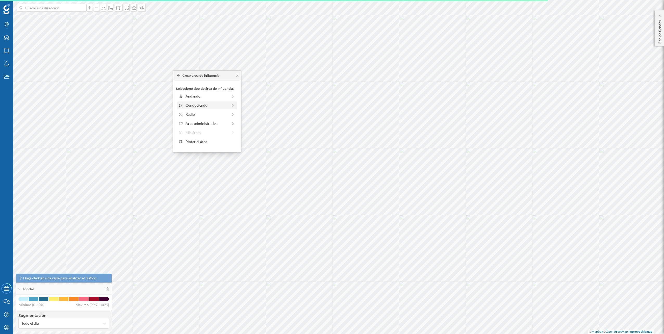
click at [197, 104] on div "Conduciendo" at bounding box center [206, 104] width 42 height 5
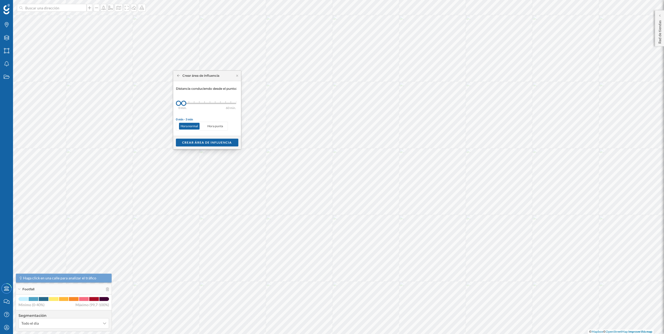
click at [188, 103] on div "0 min. 3 min. 5 min. 7 min. 10 min. 12 min. 15 min. 20 min. 30 min. 45 min. 50 …" at bounding box center [207, 103] width 58 height 1
click at [218, 143] on div "Crear área de influencia" at bounding box center [207, 142] width 62 height 8
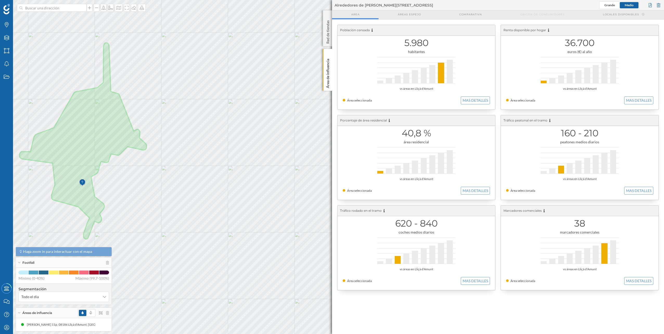
click at [110, 312] on div "Áreas de influencia" at bounding box center [64, 313] width 96 height 10
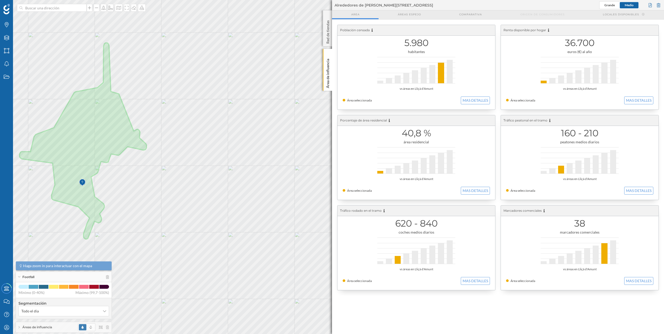
click at [109, 325] on div "Áreas de influencia" at bounding box center [64, 327] width 96 height 10
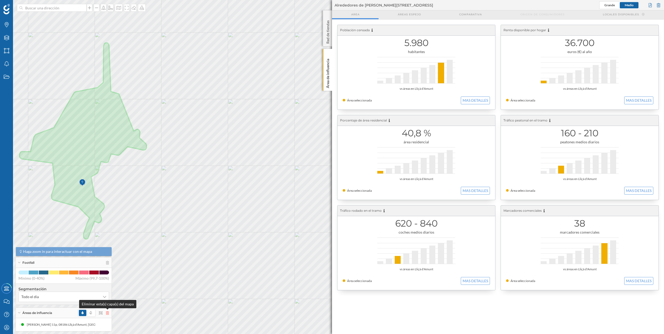
click at [107, 314] on icon at bounding box center [107, 313] width 3 height 4
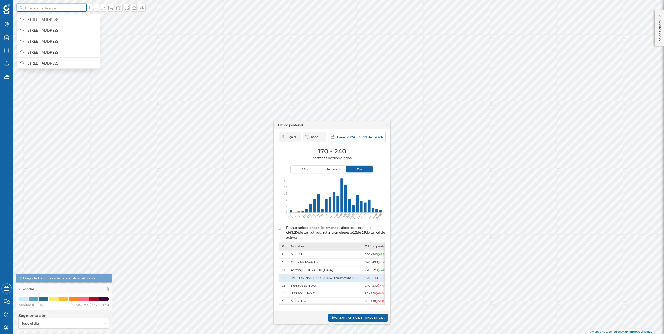
click at [58, 8] on input at bounding box center [52, 8] width 58 height 8
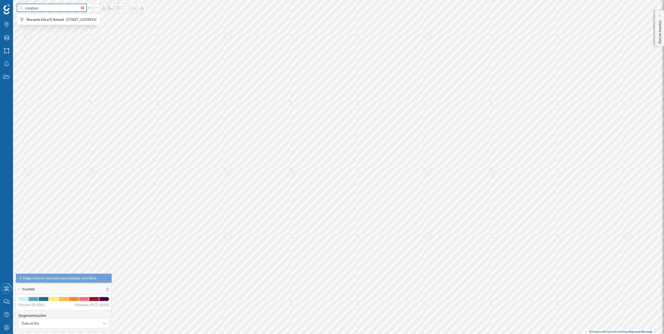
paste input "[STREET_ADDRESS]"
type input "carglass [STREET_ADDRESS]"
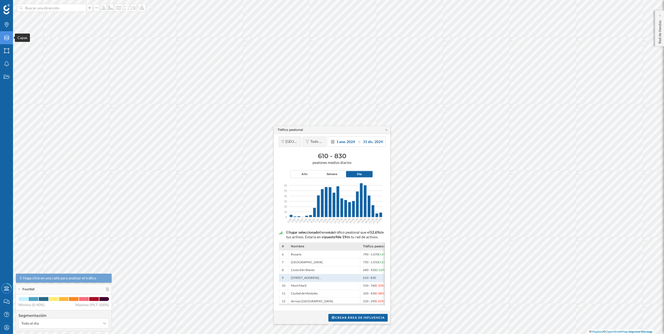
click at [9, 36] on icon "Capas" at bounding box center [6, 37] width 7 height 5
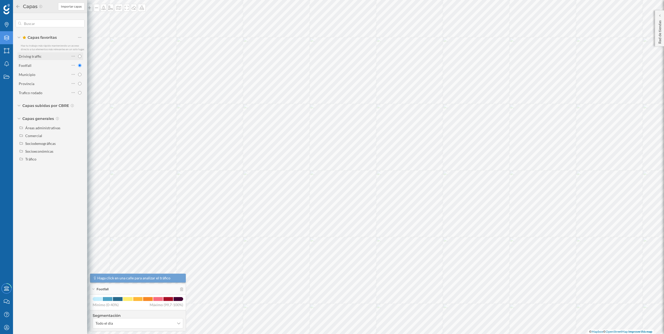
click at [47, 55] on div "Driving traffic" at bounding box center [44, 56] width 51 height 5
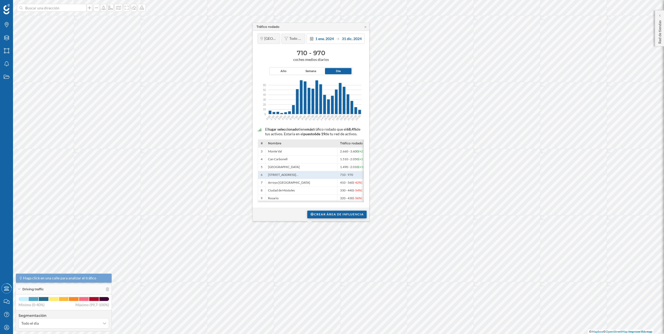
drag, startPoint x: 346, startPoint y: 215, endPoint x: 343, endPoint y: 216, distance: 2.7
click at [346, 215] on div "Crear área de influencia" at bounding box center [336, 214] width 59 height 8
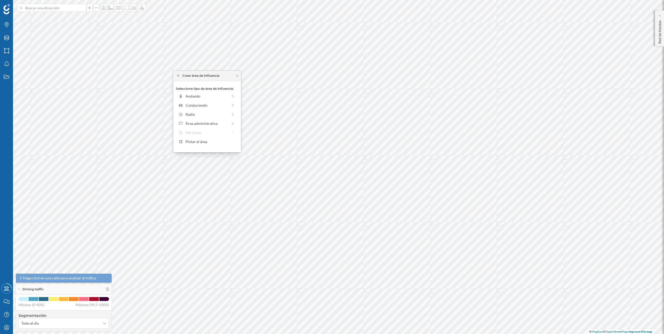
click at [197, 110] on div "Seleccione tipo de área de influencia: Andando Conduciendo Radio Área administr…" at bounding box center [207, 116] width 68 height 71
click at [197, 107] on div "Conduciendo" at bounding box center [206, 104] width 42 height 5
click at [190, 104] on div "0 min. 3 min. 5 min. 7 min. 10 min. 12 min. 15 min. 20 min. 30 min. 45 min. 50 …" at bounding box center [207, 103] width 58 height 7
click at [204, 141] on div "Crear área de influencia" at bounding box center [207, 142] width 62 height 8
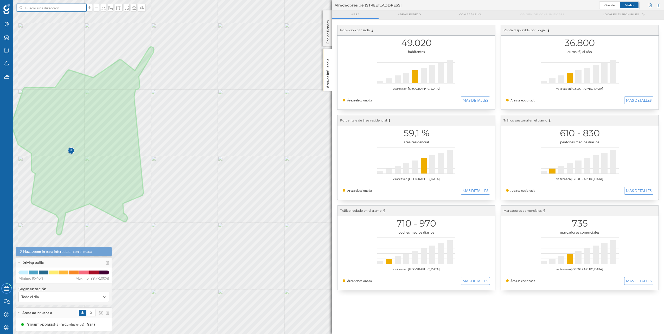
click at [45, 7] on input at bounding box center [52, 8] width 58 height 8
paste input "[GEOGRAPHIC_DATA] s/n, 08430 [GEOGRAPHIC_DATA], [GEOGRAPHIC_DATA]"
type input "[GEOGRAPHIC_DATA] s/n, 08430 [GEOGRAPHIC_DATA], [GEOGRAPHIC_DATA]"
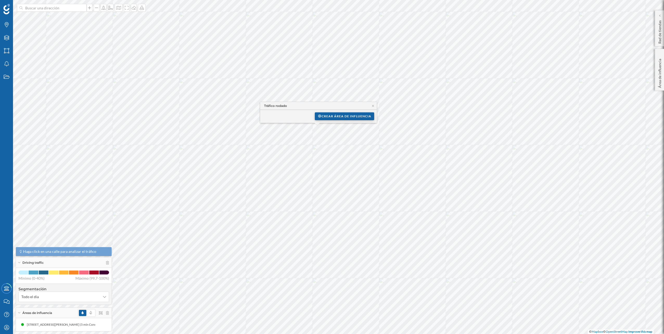
drag, startPoint x: 374, startPoint y: 104, endPoint x: 360, endPoint y: 119, distance: 20.6
click at [374, 104] on icon at bounding box center [373, 105] width 4 height 3
click at [9, 34] on div "Capas" at bounding box center [6, 37] width 13 height 13
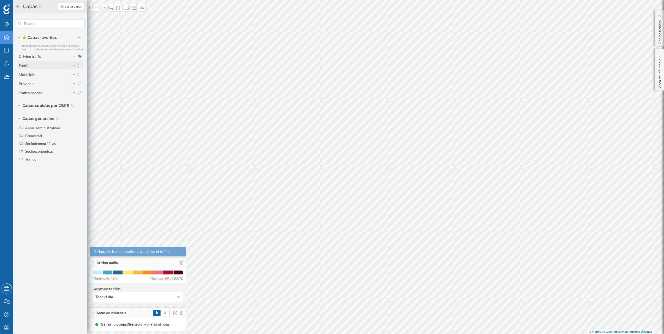
click at [54, 65] on div "Footfall" at bounding box center [44, 65] width 51 height 5
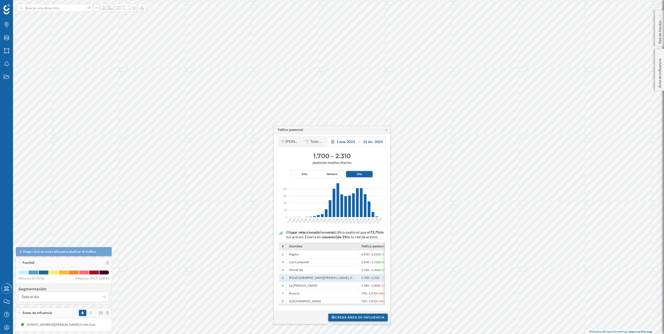
click at [354, 317] on div "Crear área de influencia" at bounding box center [357, 317] width 59 height 8
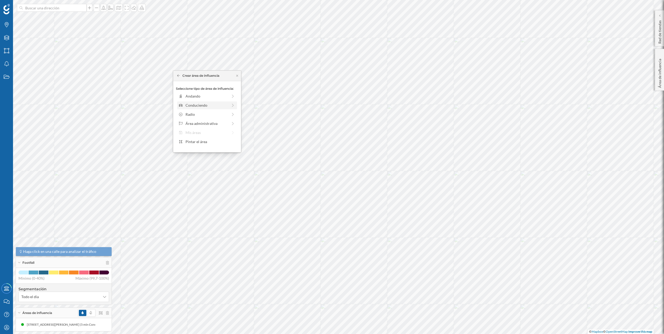
click at [208, 108] on div "Conduciendo" at bounding box center [207, 105] width 60 height 8
click at [190, 102] on div "0 min. 3 min. 5 min. 7 min. 10 min. 12 min. 15 min. 20 min. 30 min. 45 min. 50 …" at bounding box center [207, 103] width 58 height 7
click at [208, 139] on div "Crear área de influencia" at bounding box center [207, 142] width 62 height 8
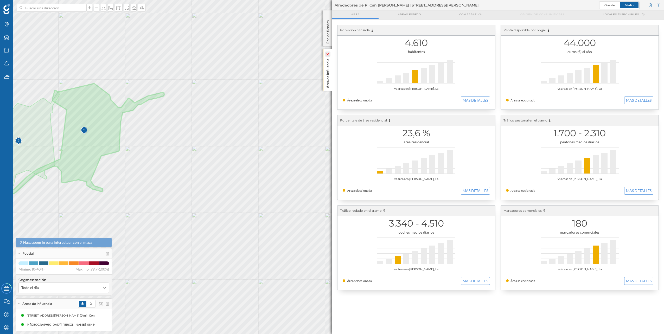
click at [328, 54] on icon at bounding box center [327, 54] width 2 height 2
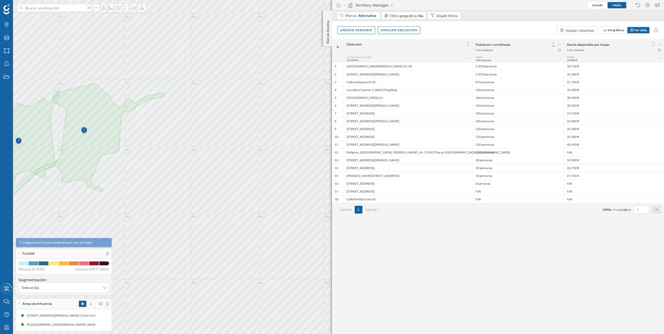
click at [105, 304] on div at bounding box center [93, 304] width 31 height 8
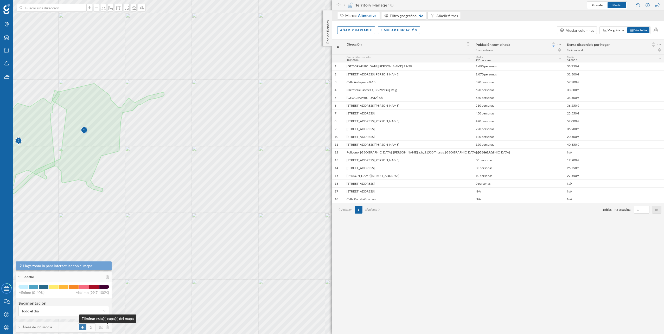
click at [108, 328] on icon at bounding box center [107, 327] width 3 height 4
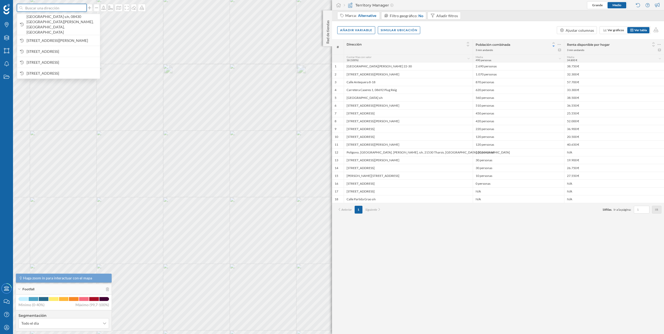
click at [69, 7] on input at bounding box center [52, 8] width 58 height 8
paste input "Ctra.Comarcal C35, Km.56. & Carrer de la Indústria, 08470 San Celoni"
type input "Ctra.Comarcal C35, Km.56. & Carrer de la Indústria, 08470 San Celoni AURGI"
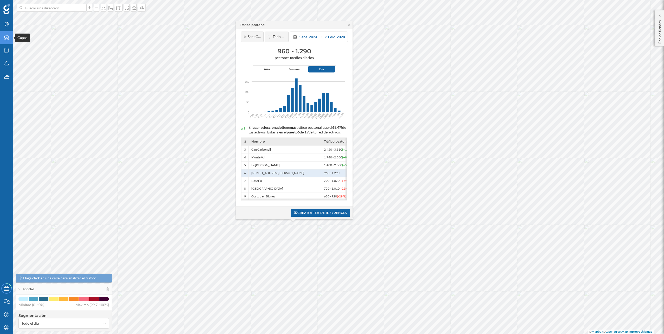
click at [6, 40] on icon "Capas" at bounding box center [6, 37] width 7 height 5
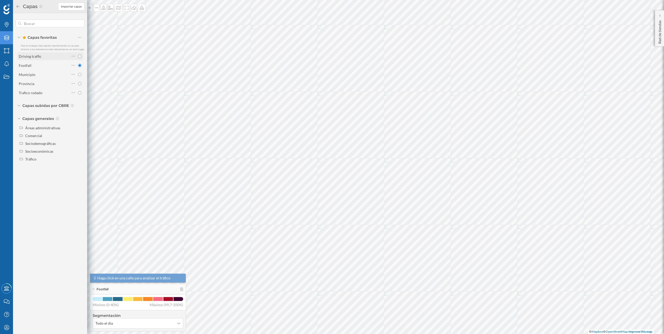
click at [50, 57] on div "Driving traffic" at bounding box center [44, 56] width 51 height 5
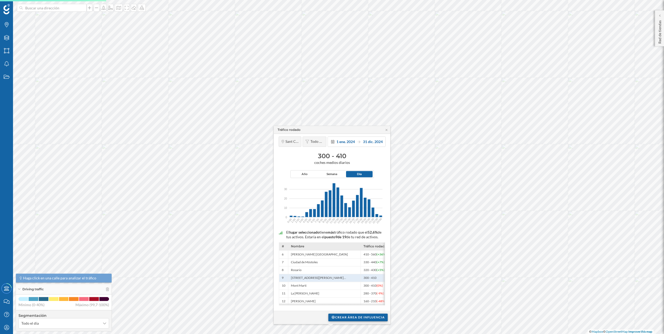
click at [356, 318] on div "Crear área de influencia" at bounding box center [357, 317] width 59 height 8
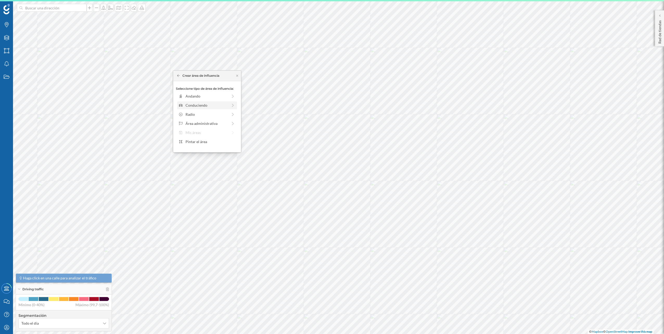
click at [207, 105] on div "Conduciendo" at bounding box center [206, 104] width 42 height 5
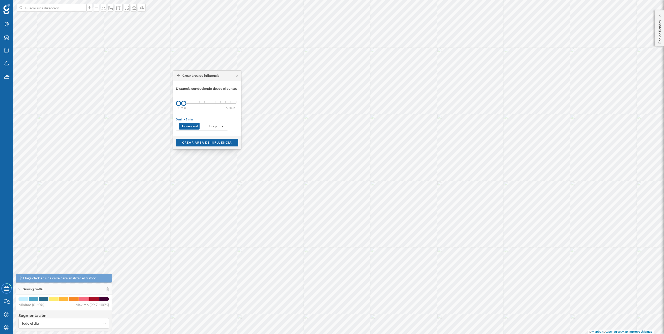
click at [191, 104] on div "0 min. 3 min. 5 min. 7 min. 10 min. 12 min. 15 min. 20 min. 30 min. 45 min. 50 …" at bounding box center [207, 103] width 58 height 7
click at [203, 140] on div "Crear área de influencia" at bounding box center [207, 142] width 62 height 8
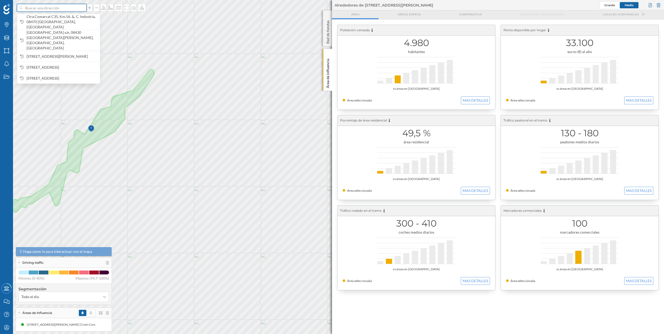
click at [60, 11] on input at bounding box center [52, 8] width 58 height 8
paste input "Calle Llebeig, 2, 08397 Pineda de Mar, Barcelona"
type input "CARGLASS Calle Llebeig, 2, 08397 Pineda de Mar, Barcelona"
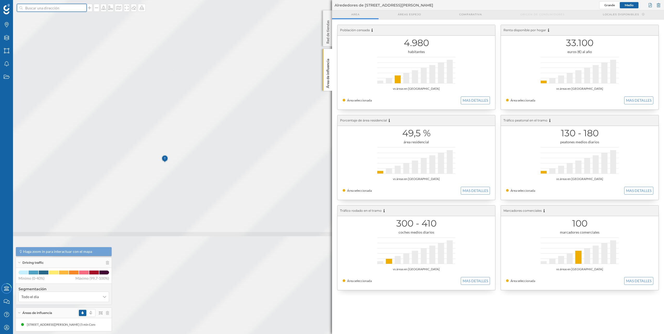
scroll to position [0, 0]
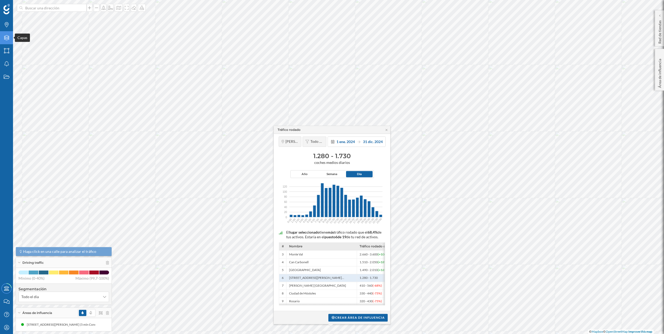
click at [3, 34] on div "Capas" at bounding box center [6, 37] width 13 height 13
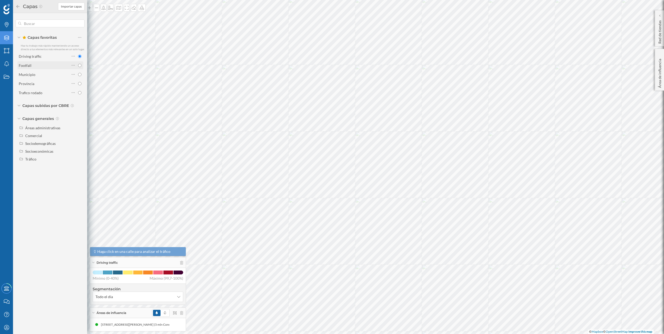
click at [54, 66] on div "Footfall" at bounding box center [44, 65] width 51 height 5
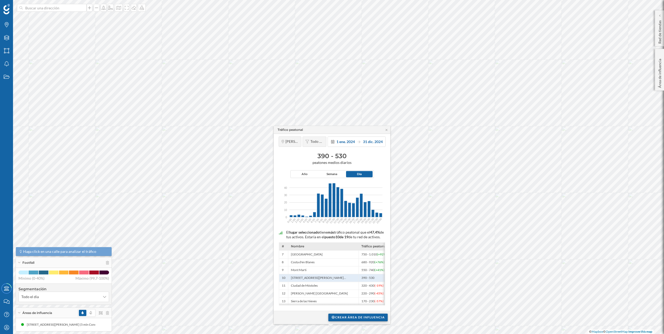
click at [359, 314] on div "Crear área de influencia" at bounding box center [357, 317] width 59 height 8
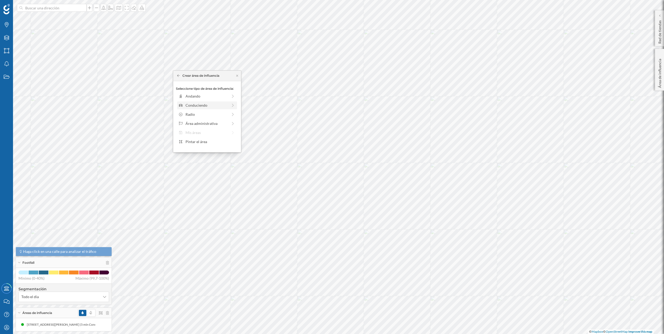
click at [231, 104] on icon at bounding box center [232, 106] width 5 height 4
click at [190, 101] on div "0 min. 3 min. 5 min. 7 min. 10 min. 12 min. 15 min. 20 min. 30 min. 45 min. 50 …" at bounding box center [207, 103] width 58 height 7
click at [190, 102] on div "0 min. 3 min. 5 min. 7 min. 10 min. 12 min. 15 min. 20 min. 30 min. 45 min. 50 …" at bounding box center [207, 103] width 58 height 7
click at [211, 143] on div "Crear área de influencia" at bounding box center [207, 142] width 62 height 8
